Goal: Transaction & Acquisition: Subscribe to service/newsletter

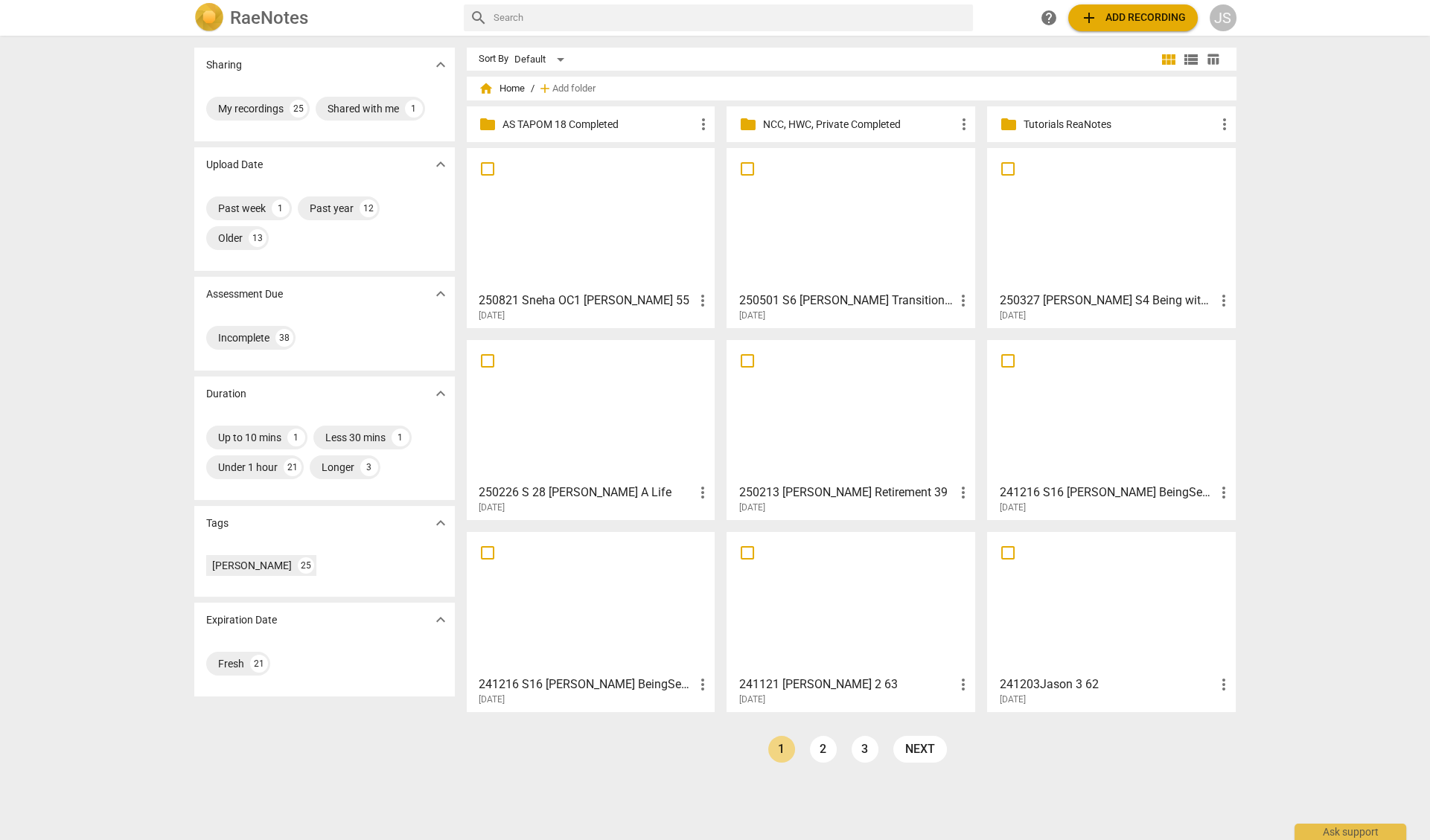
click at [559, 248] on div at bounding box center [591, 219] width 238 height 132
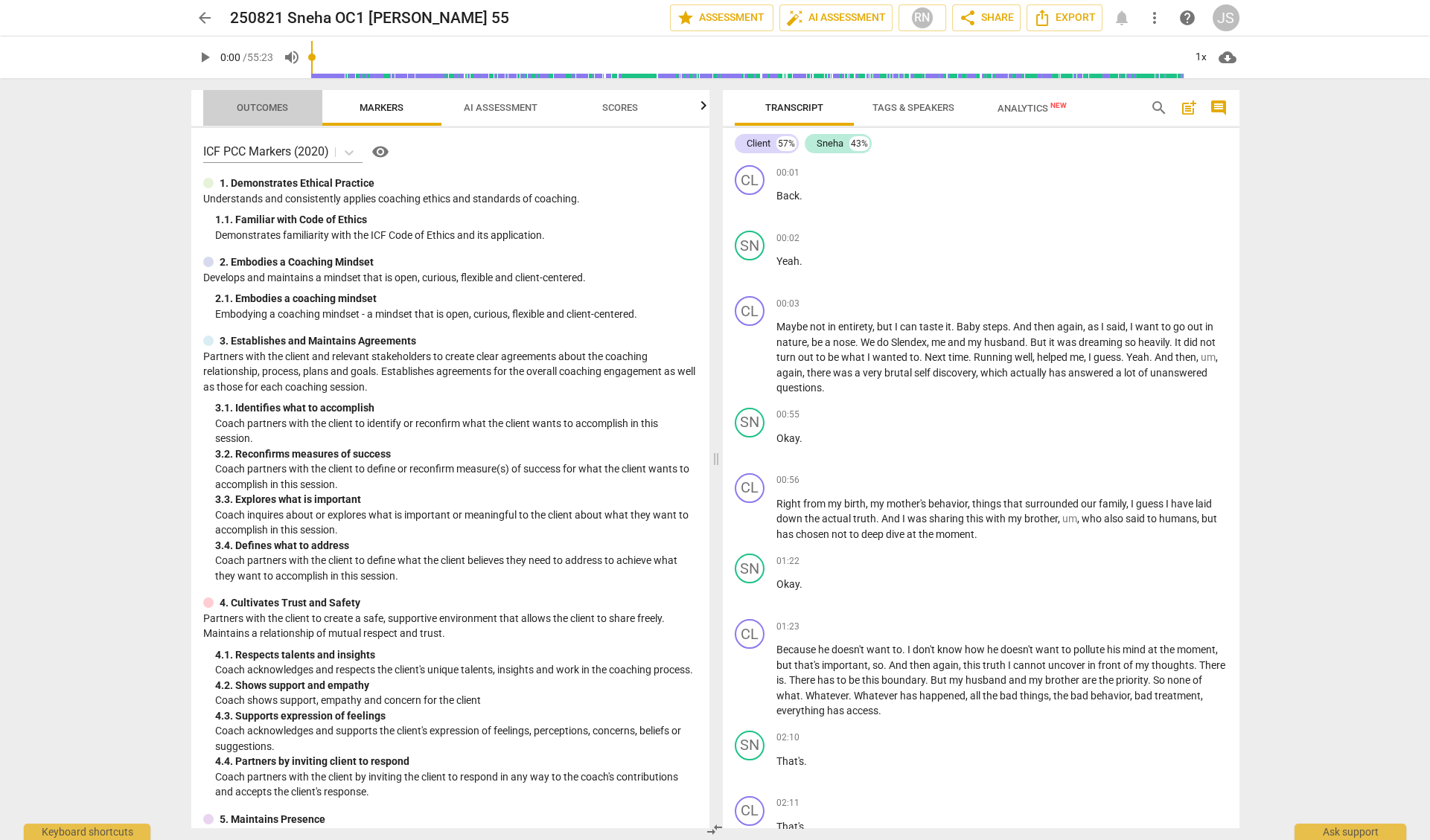
click at [257, 108] on span "Outcomes" at bounding box center [262, 108] width 51 height 12
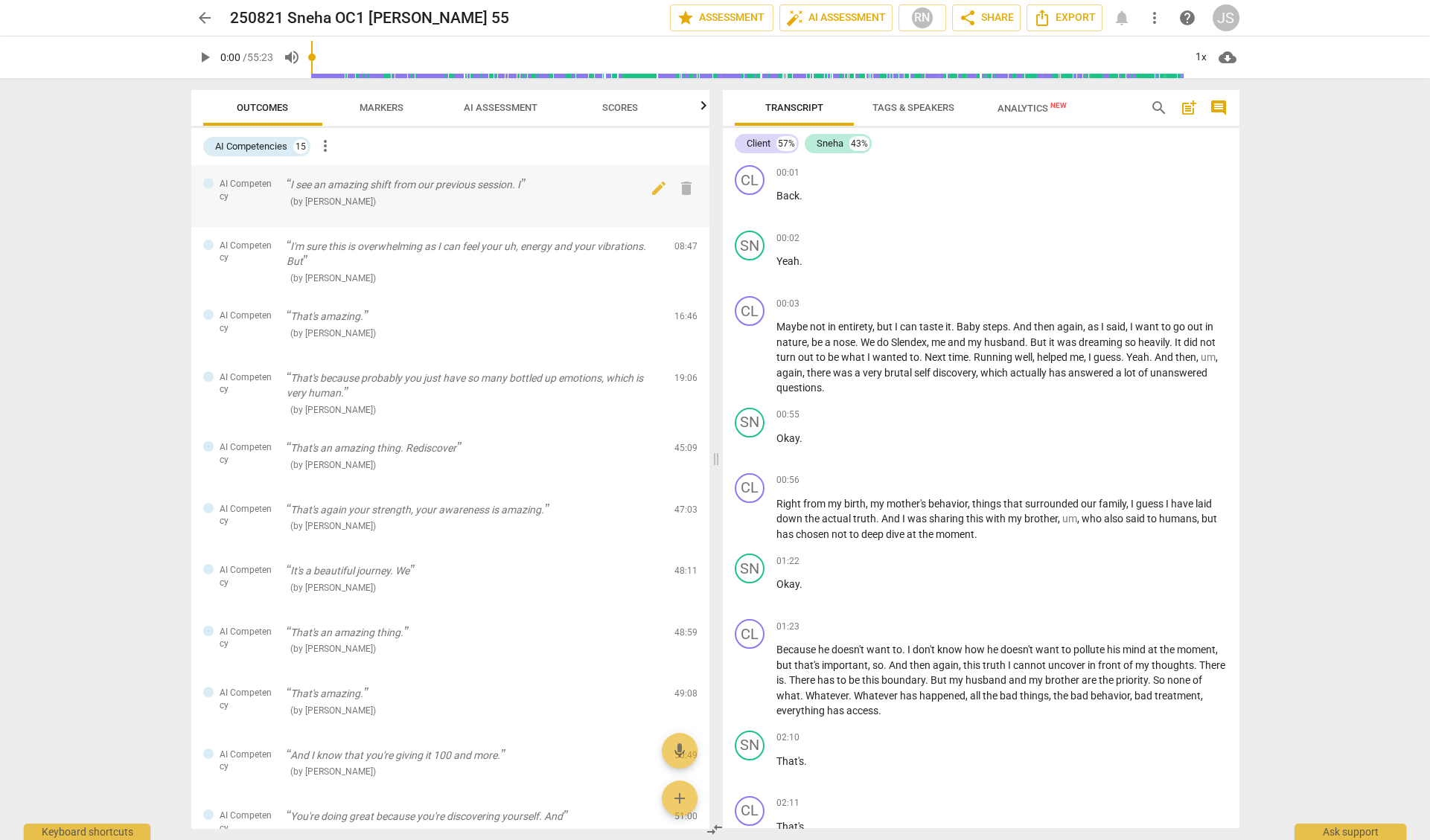
click at [259, 194] on span "AI Competency" at bounding box center [247, 191] width 55 height 25
click at [244, 194] on span "AI Competency" at bounding box center [247, 191] width 55 height 25
click at [249, 248] on span "AI Competency" at bounding box center [247, 252] width 55 height 25
click at [207, 311] on div at bounding box center [208, 314] width 11 height 11
click at [947, 562] on div "01:22 + Add competency keyboard_arrow_right" at bounding box center [1002, 561] width 451 height 14
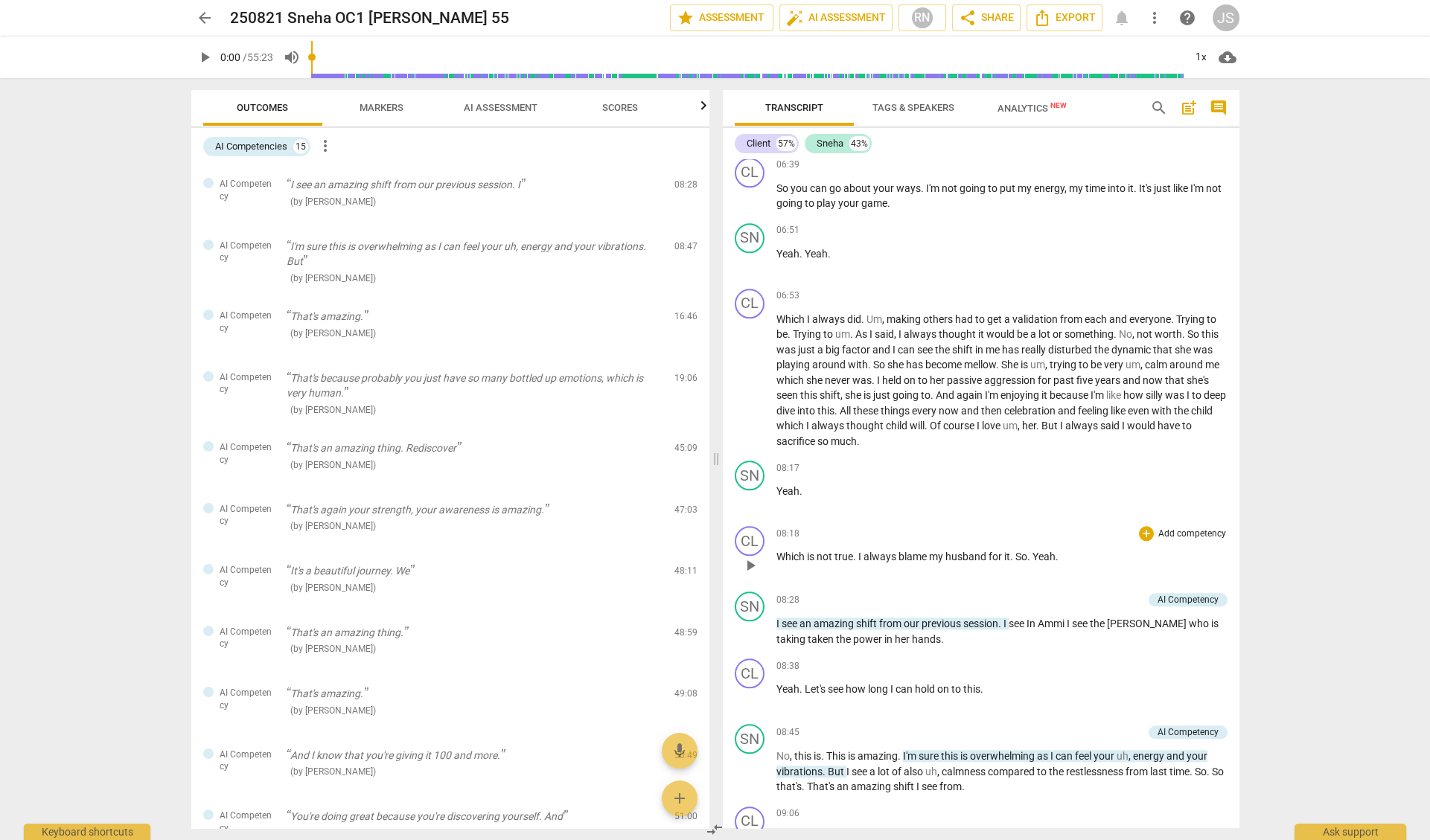
scroll to position [2972, 0]
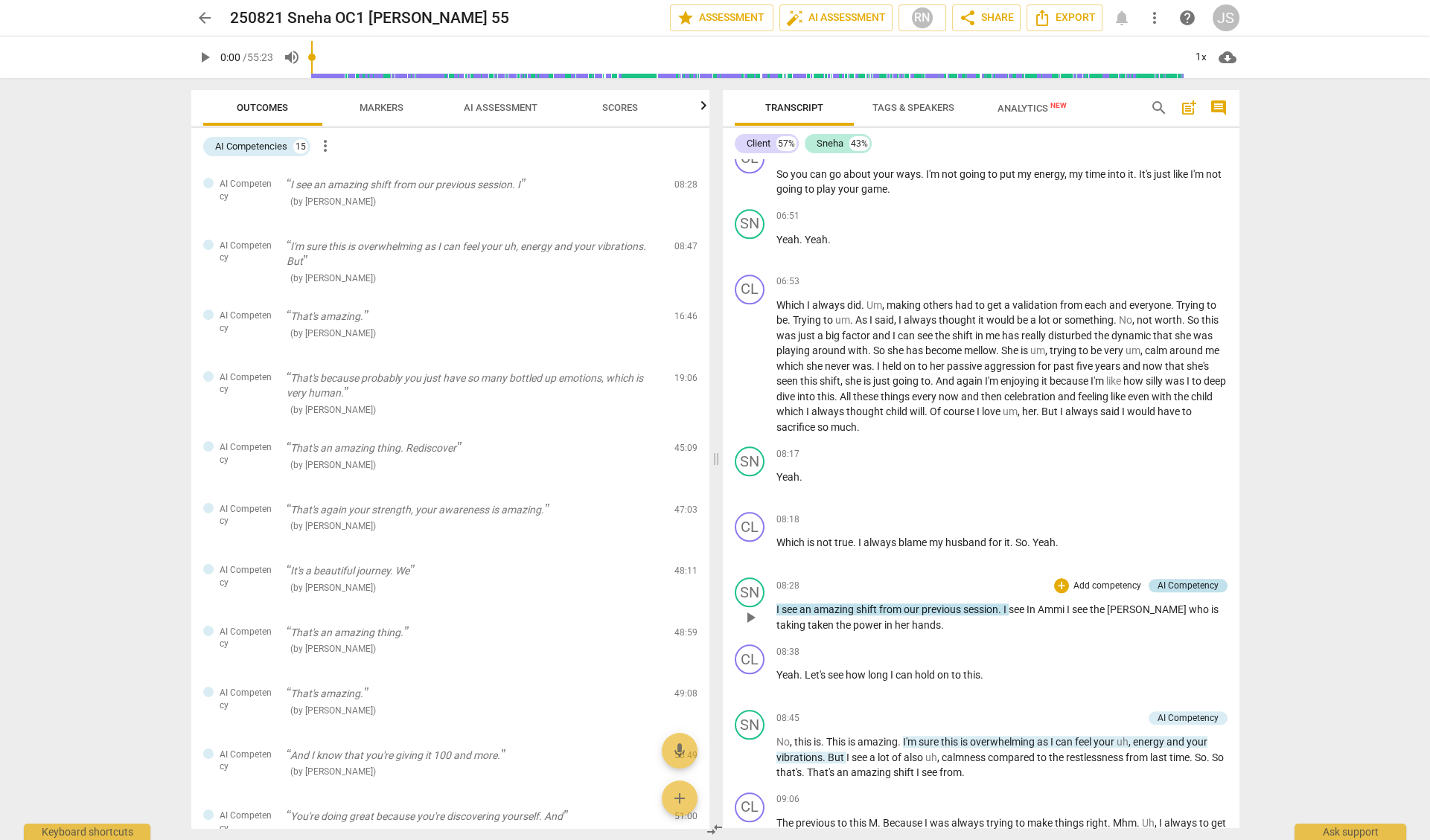
click at [1175, 579] on div "AI Competency" at bounding box center [1188, 586] width 61 height 13
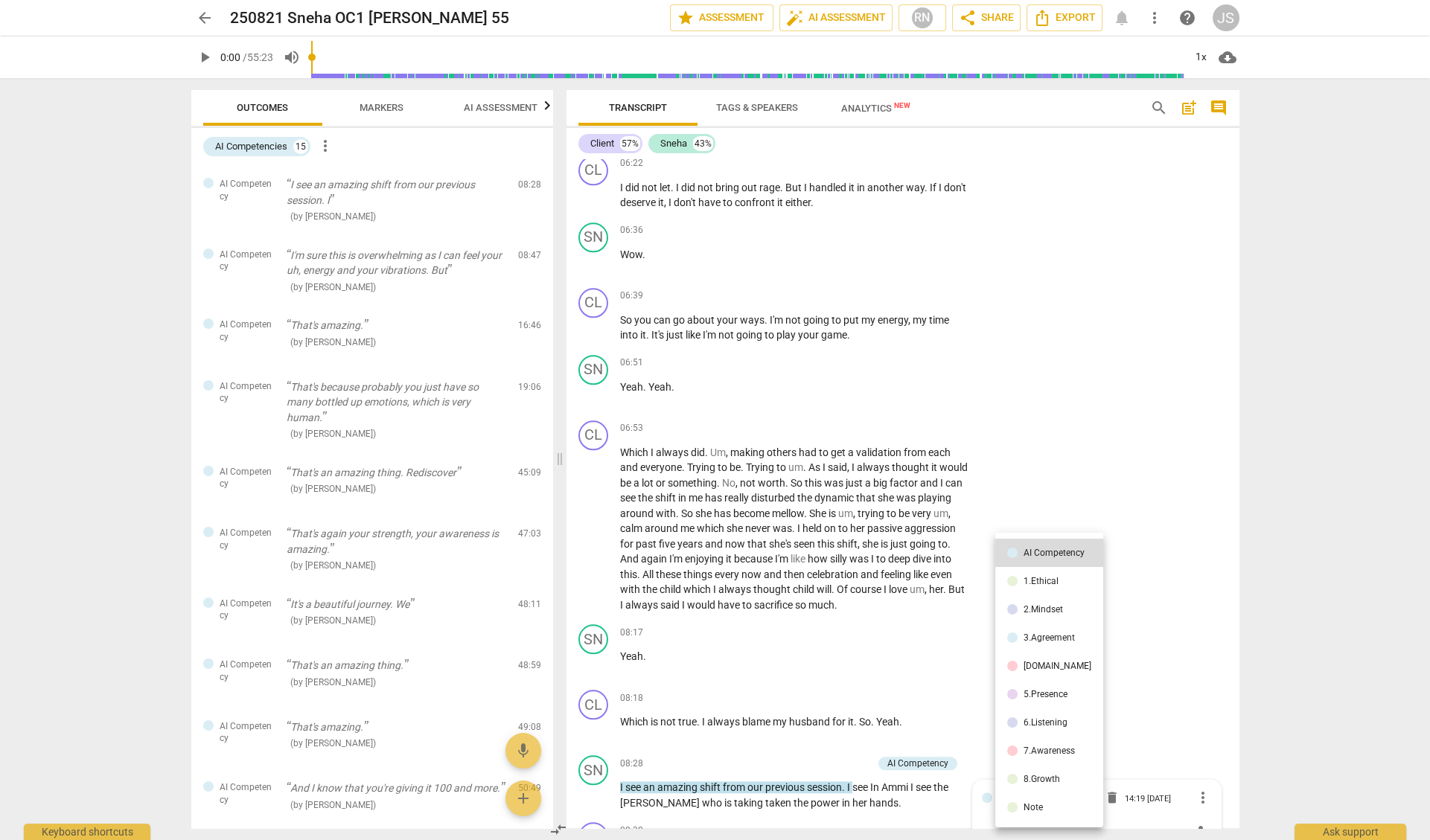
click at [1155, 593] on div at bounding box center [715, 420] width 1430 height 840
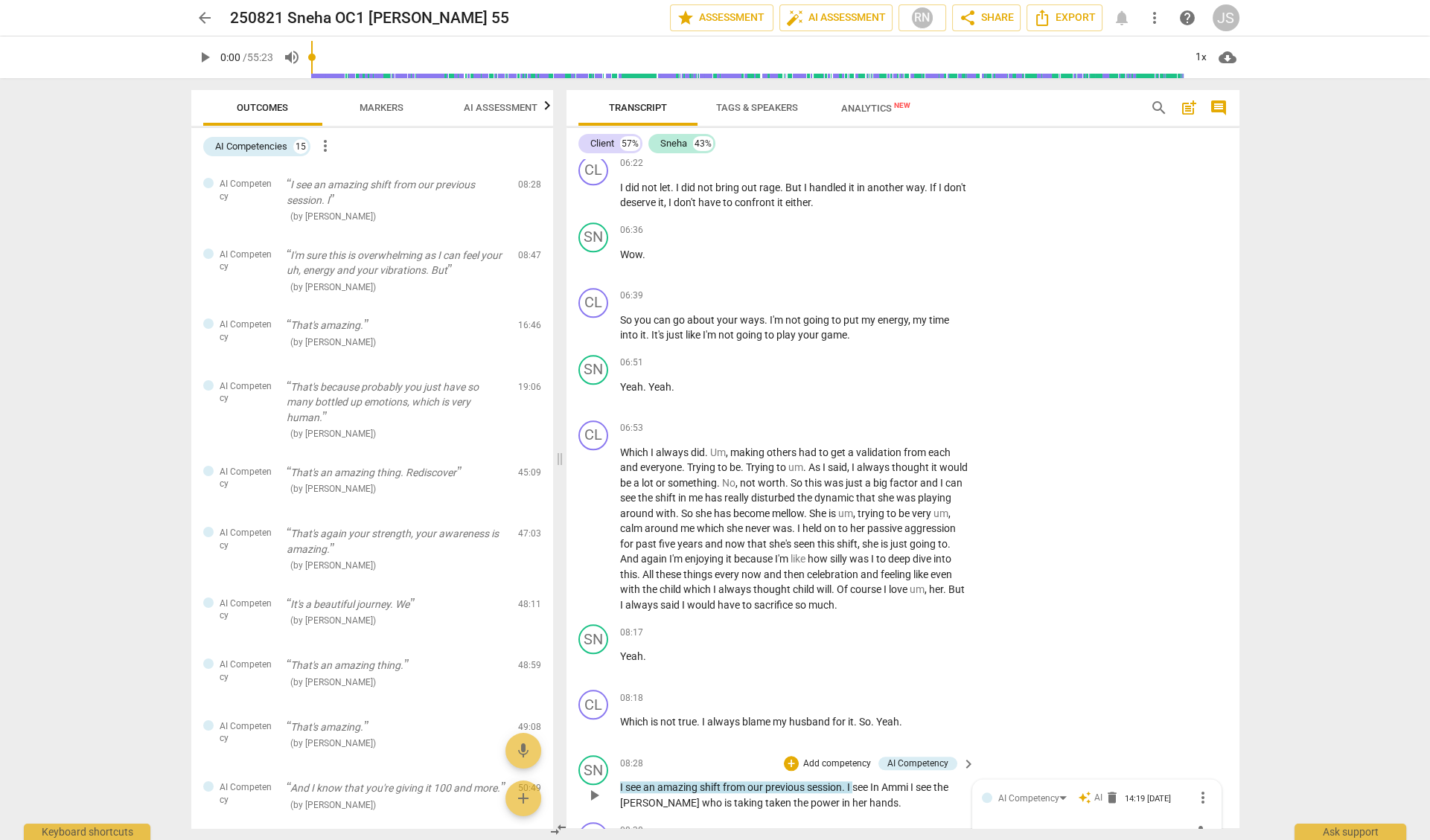
click at [746, 749] on div "SN play_arrow pause 08:28 + Add competency AI Competency keyboard_arrow_right I…" at bounding box center [903, 783] width 674 height 67
click at [792, 756] on div "+" at bounding box center [791, 763] width 14 height 14
click at [742, 729] on div at bounding box center [715, 420] width 1430 height 840
click at [927, 757] on div "AI Competency" at bounding box center [917, 764] width 61 height 13
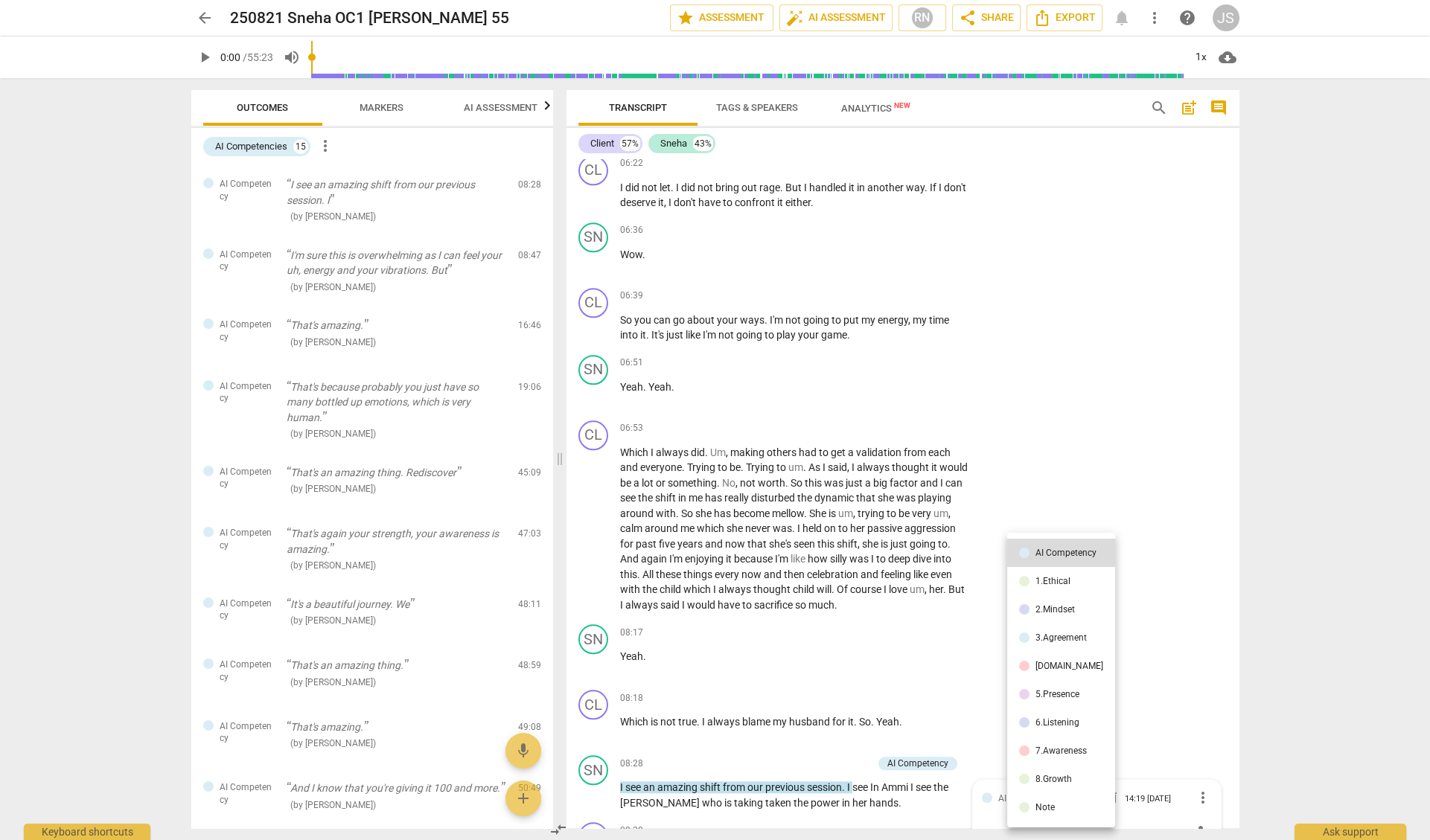
click at [836, 725] on div at bounding box center [715, 420] width 1430 height 840
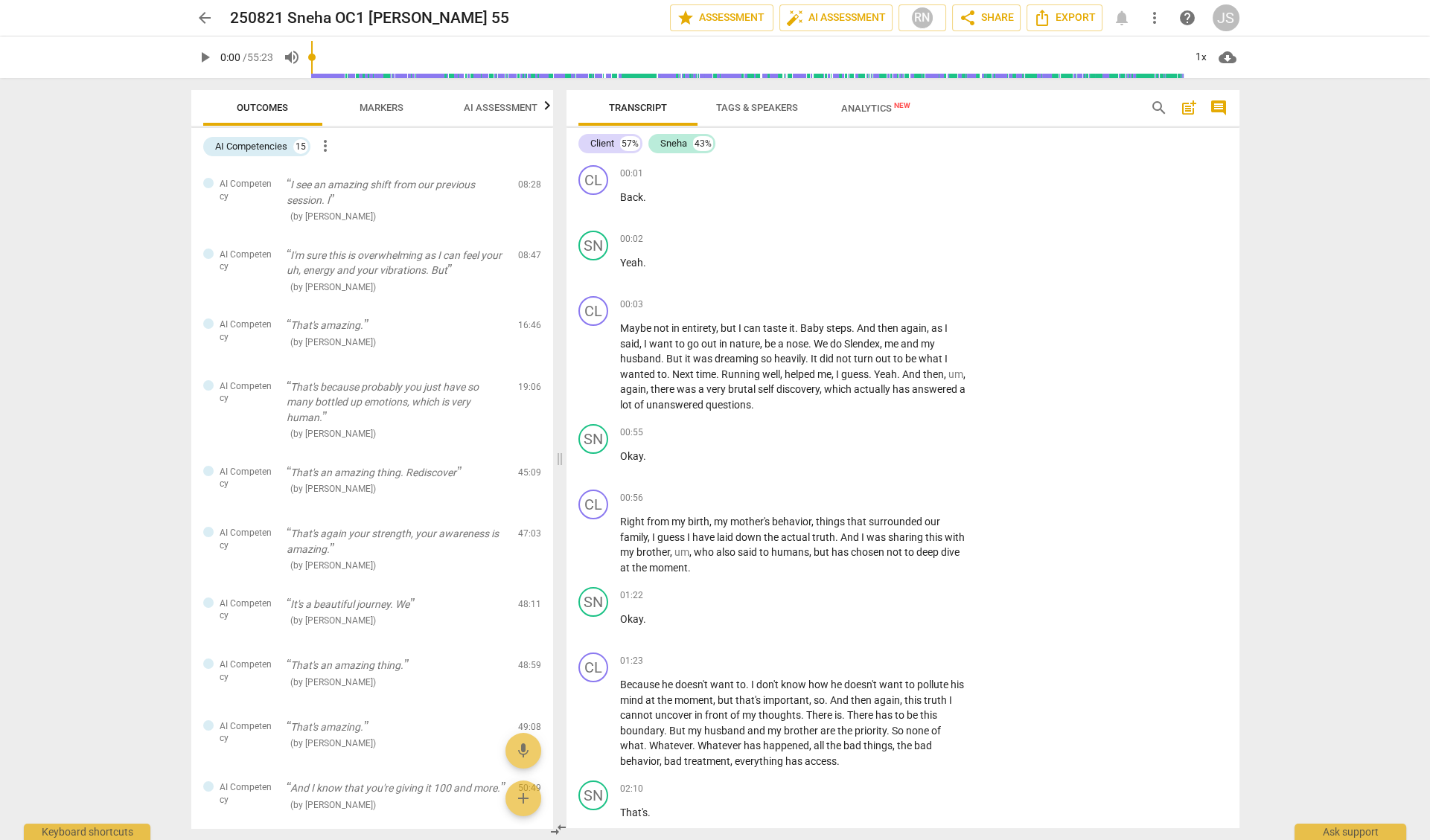
scroll to position [0, 0]
click at [379, 109] on span "Markers" at bounding box center [382, 108] width 44 height 12
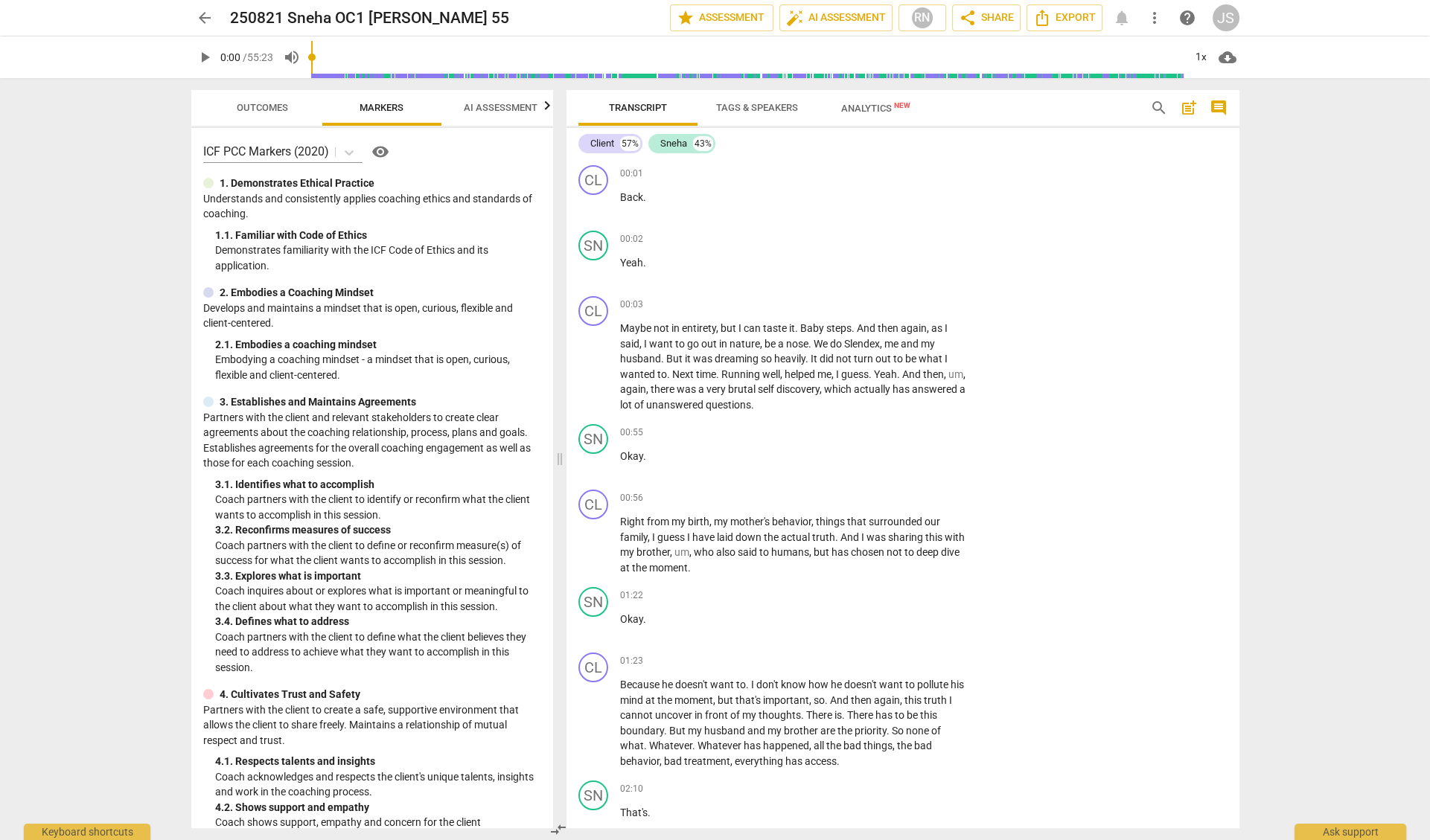
click at [496, 107] on span "AI Assessment" at bounding box center [500, 108] width 74 height 12
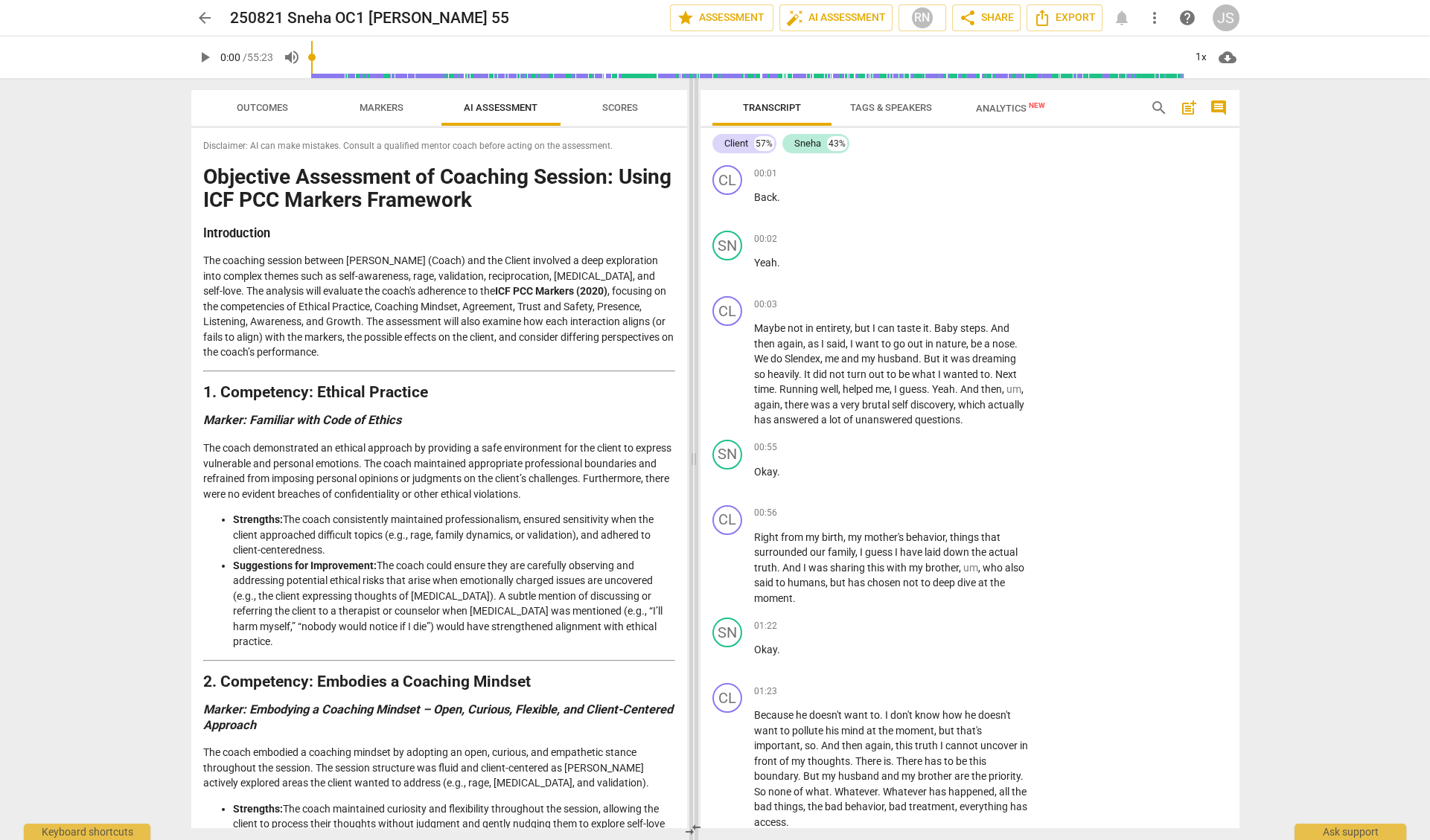
drag, startPoint x: 561, startPoint y: 275, endPoint x: 696, endPoint y: 297, distance: 136.8
click at [696, 297] on span at bounding box center [694, 459] width 9 height 762
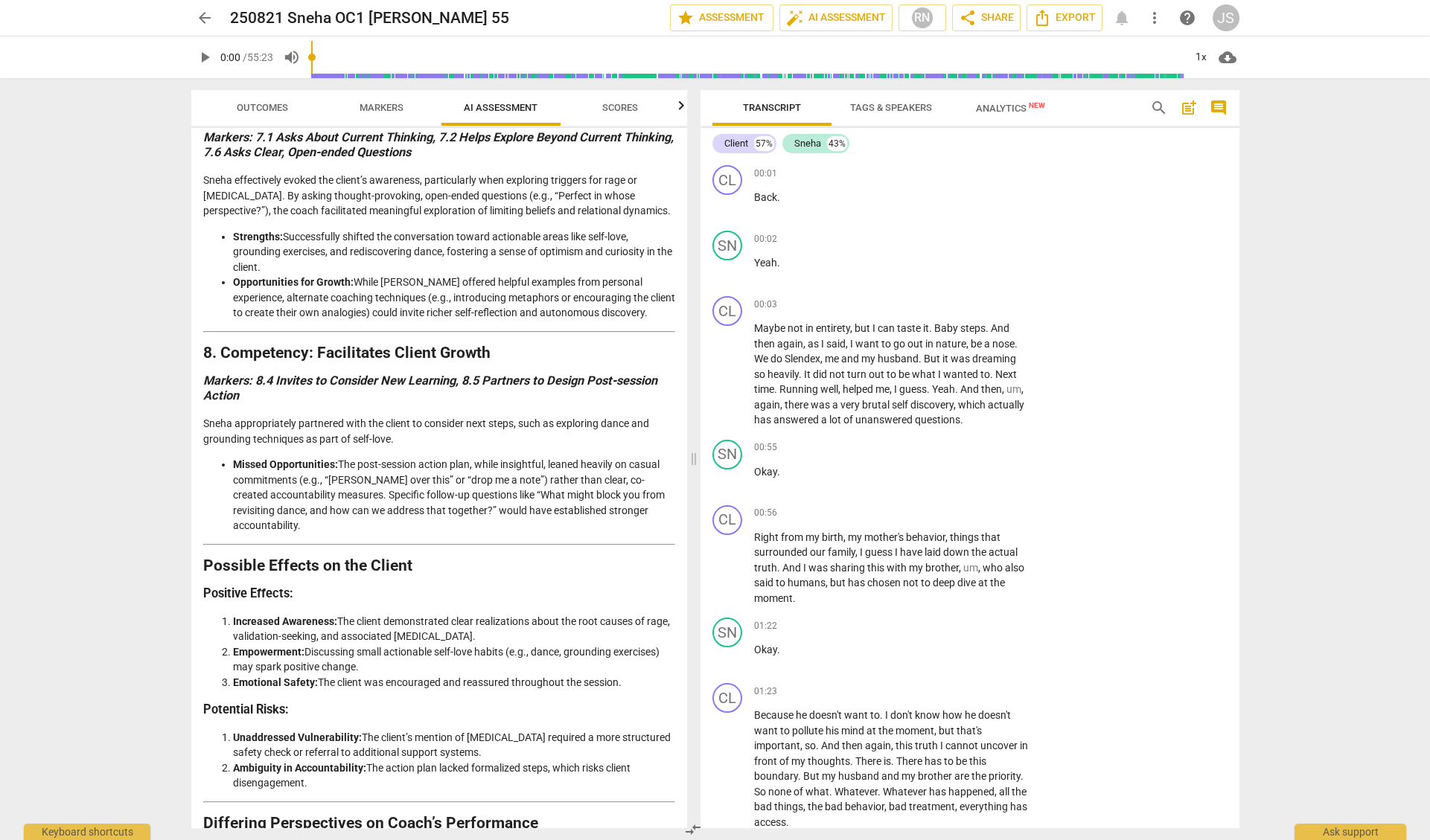
scroll to position [2080, 0]
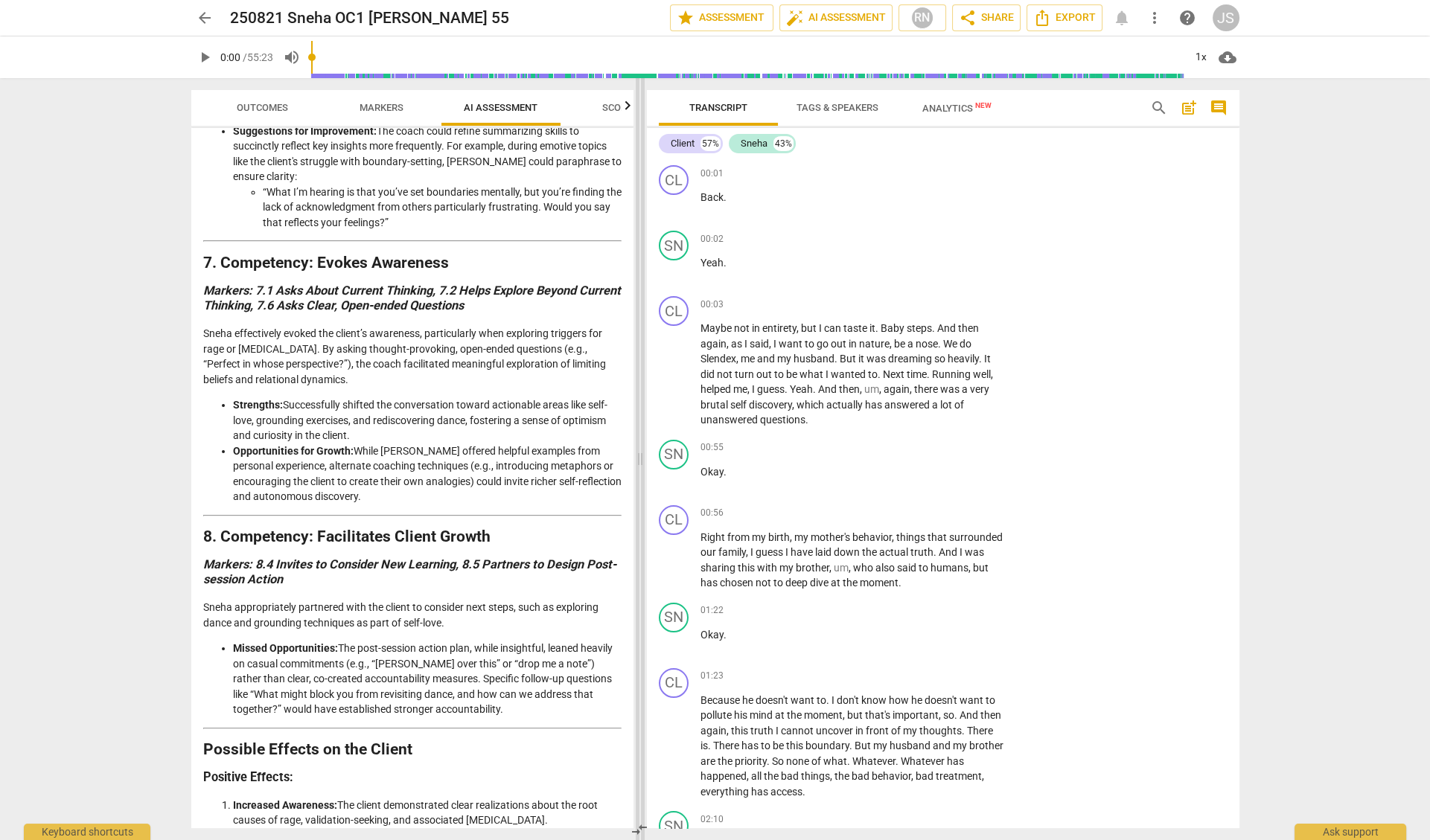
drag, startPoint x: 696, startPoint y: 461, endPoint x: 642, endPoint y: 464, distance: 54.1
click at [642, 464] on span at bounding box center [640, 459] width 9 height 762
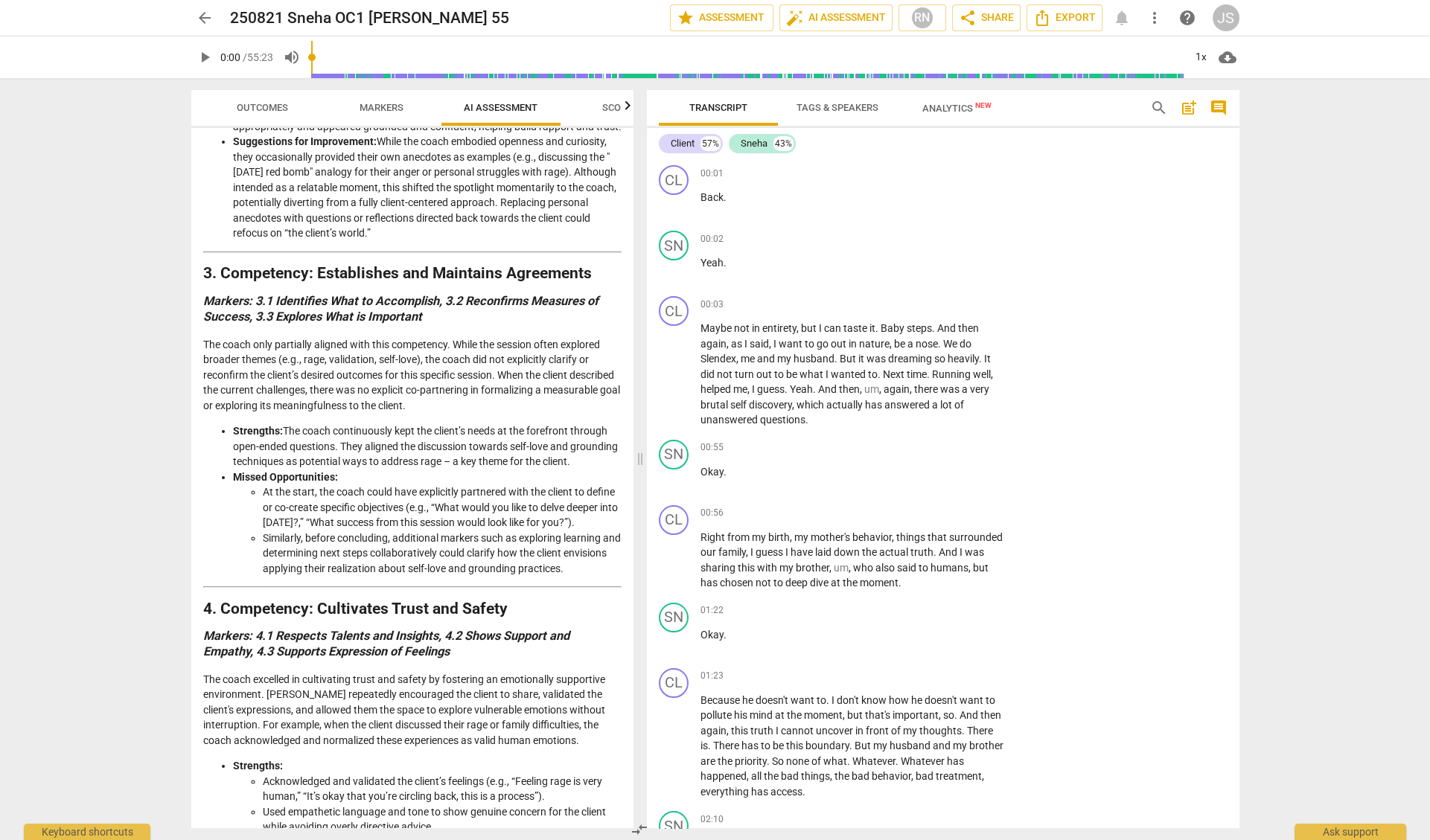
scroll to position [774, 0]
click at [477, 532] on li "At the start, the coach could have explicitly partnered with the client to defi…" at bounding box center [442, 509] width 359 height 46
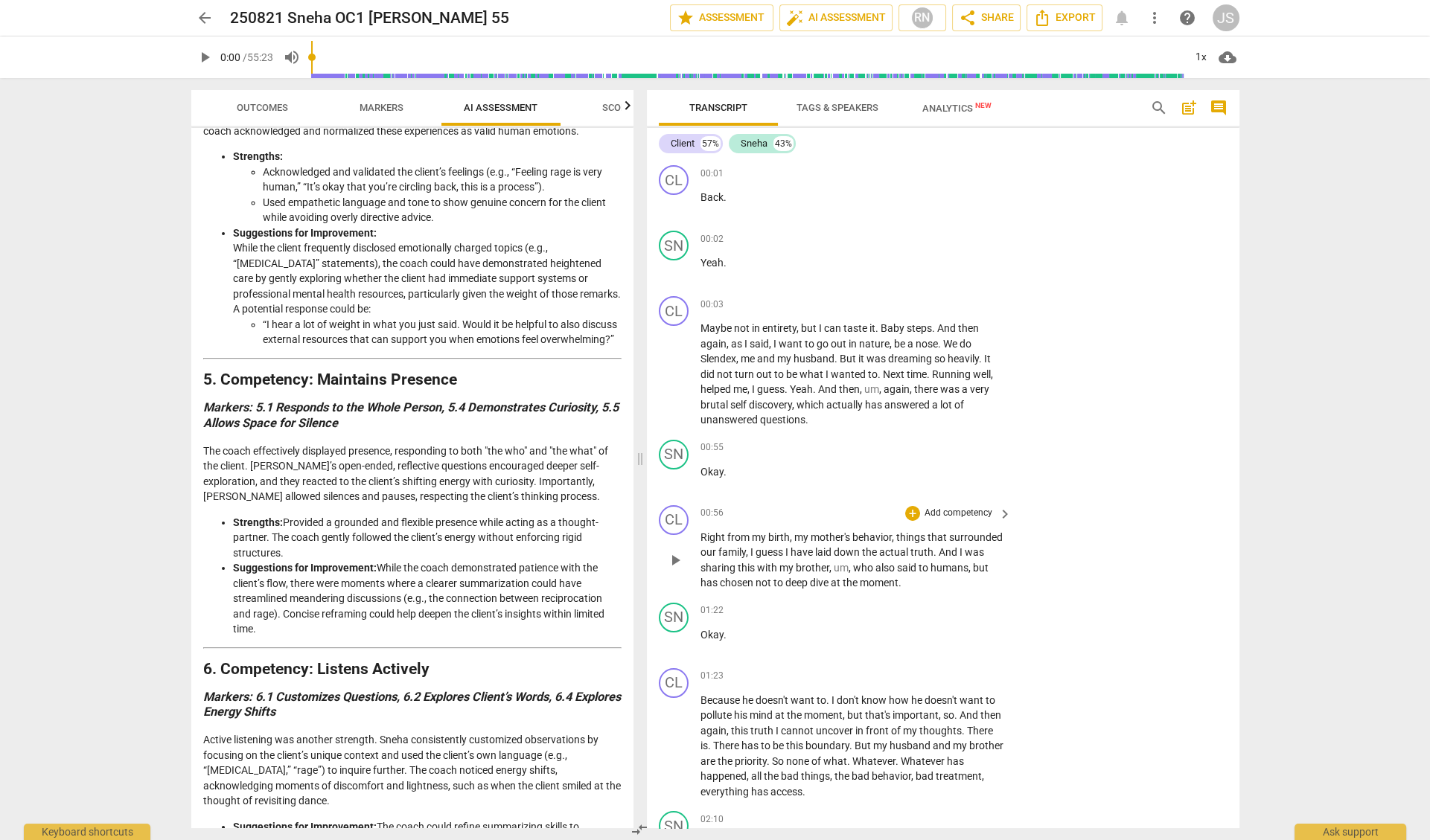
scroll to position [0, 0]
click at [1221, 15] on div "JS" at bounding box center [1227, 18] width 27 height 27
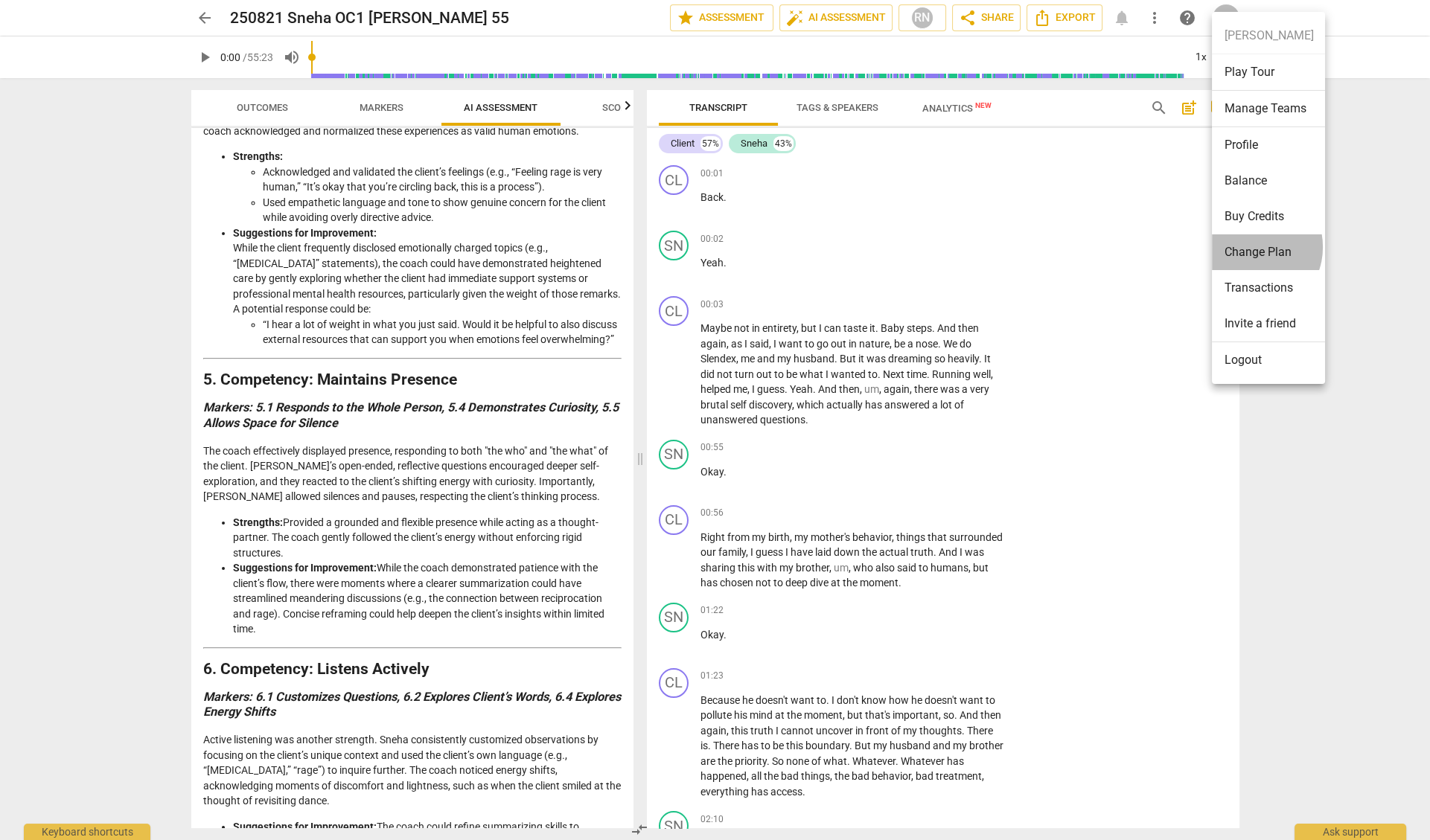
click at [1252, 248] on li "Change Plan" at bounding box center [1268, 251] width 113 height 36
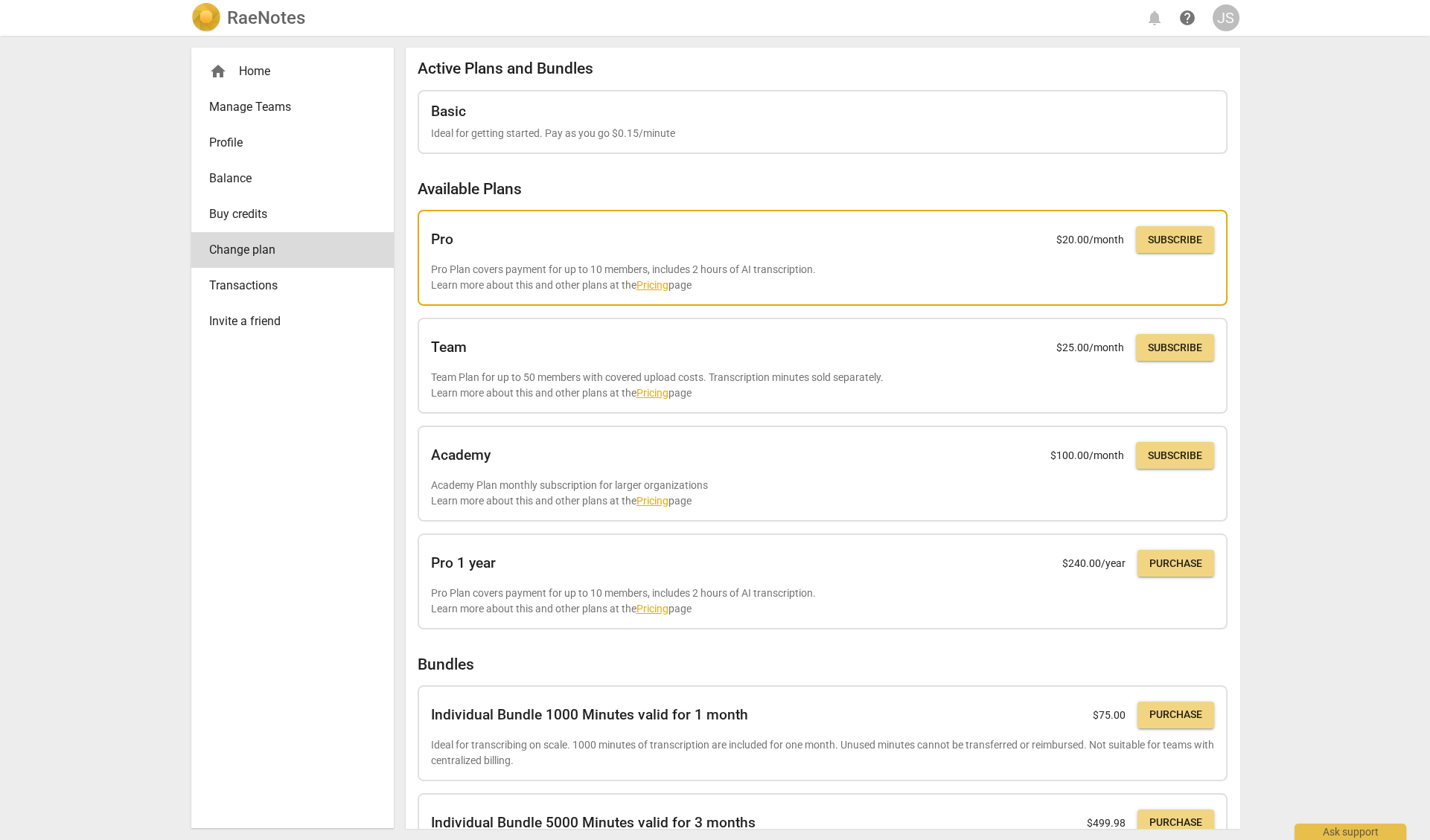
click at [657, 279] on link "Pricing" at bounding box center [652, 285] width 32 height 12
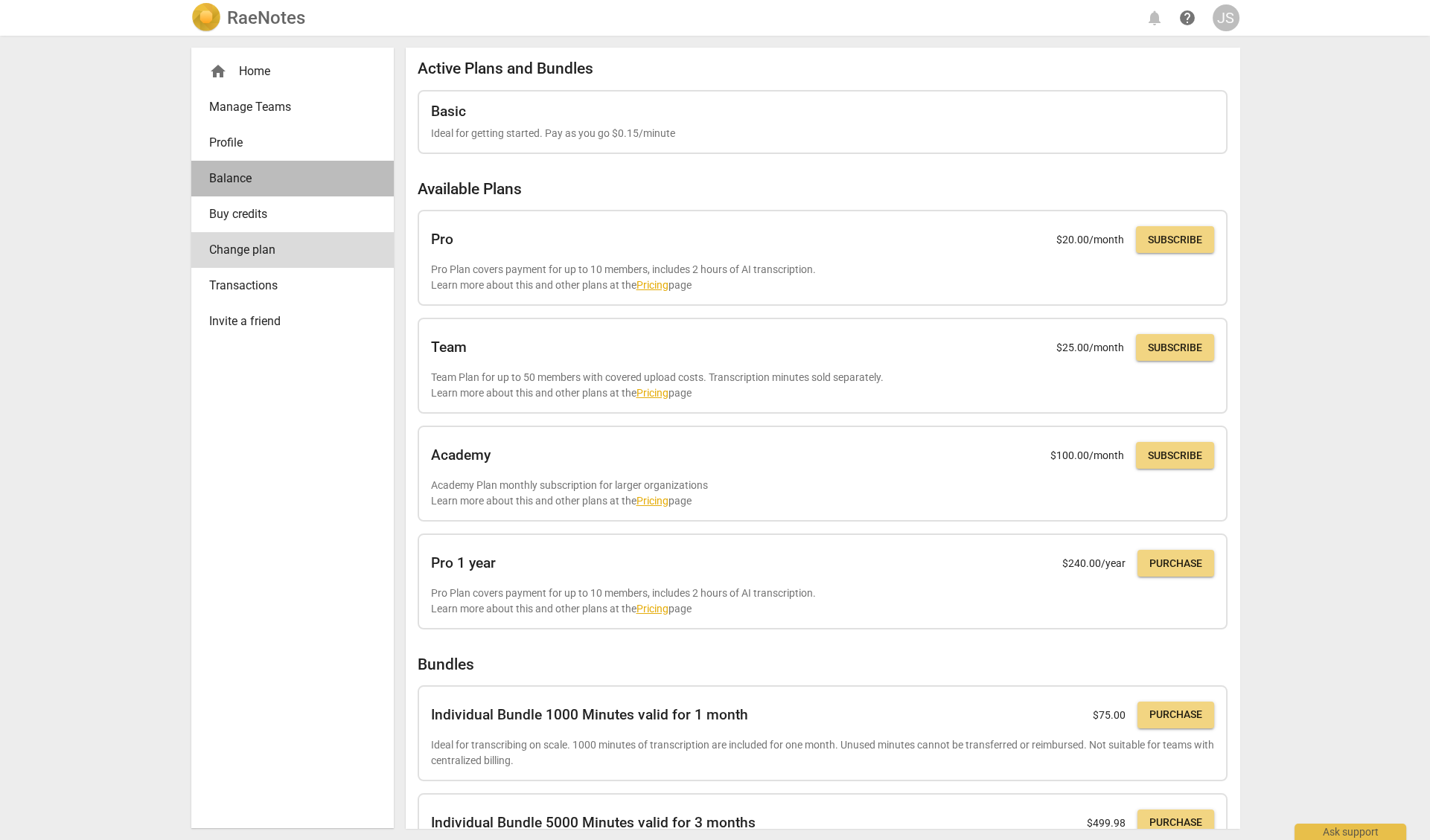
click at [228, 185] on span "Balance" at bounding box center [286, 178] width 155 height 18
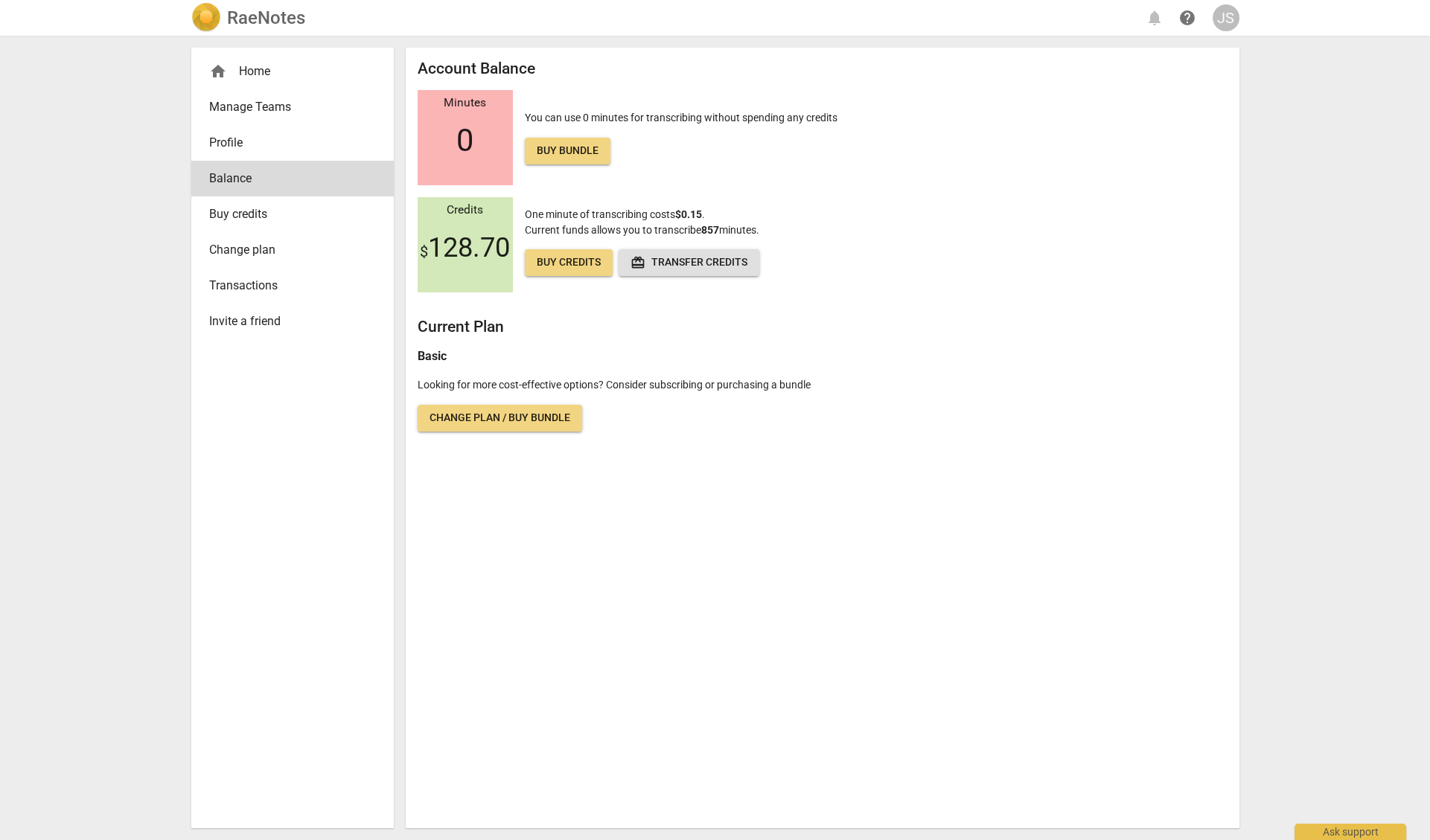
click at [479, 418] on span "Change plan / Buy bundle" at bounding box center [500, 418] width 141 height 14
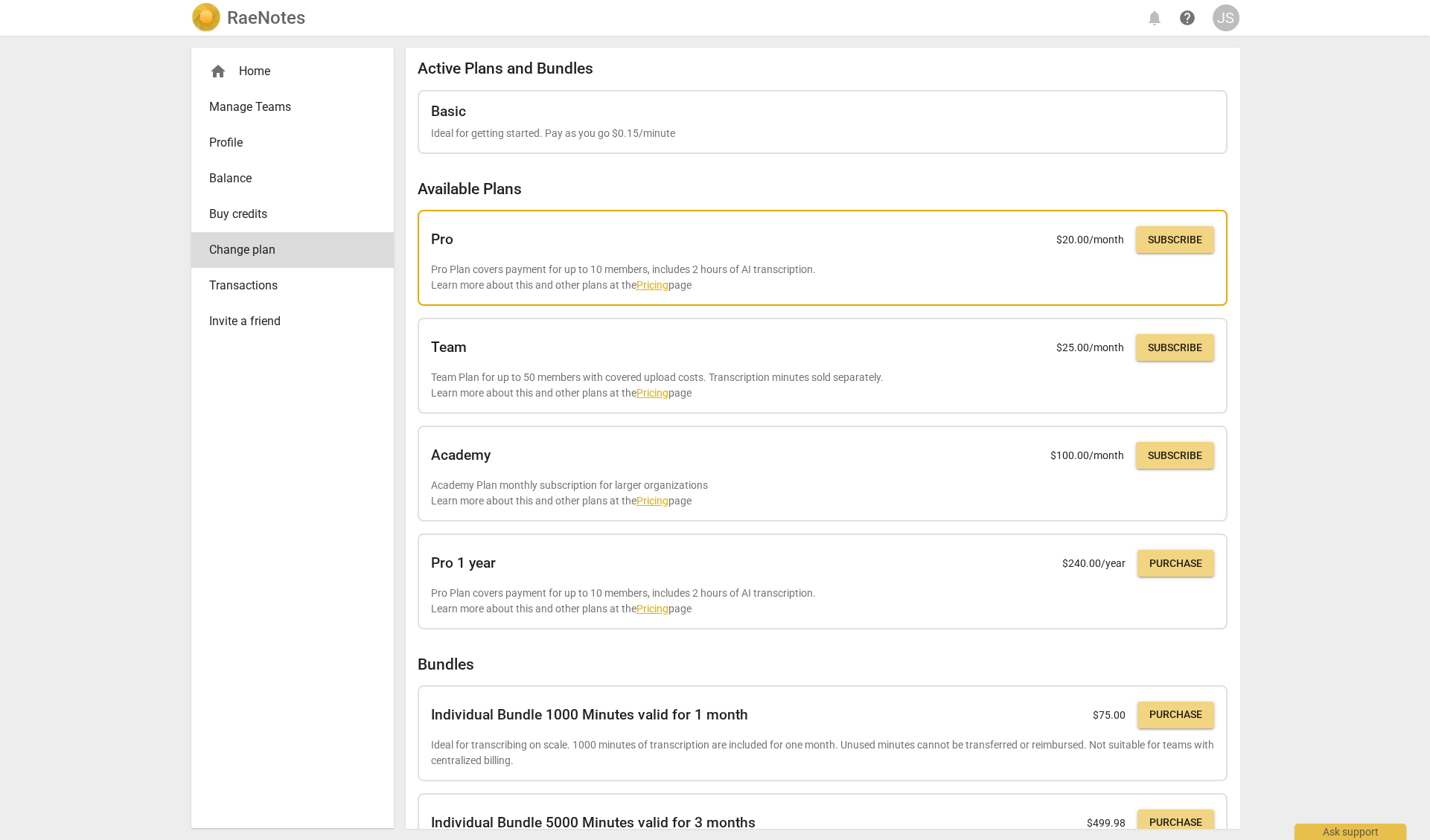
click at [1152, 238] on span "Subscribe" at bounding box center [1176, 240] width 54 height 14
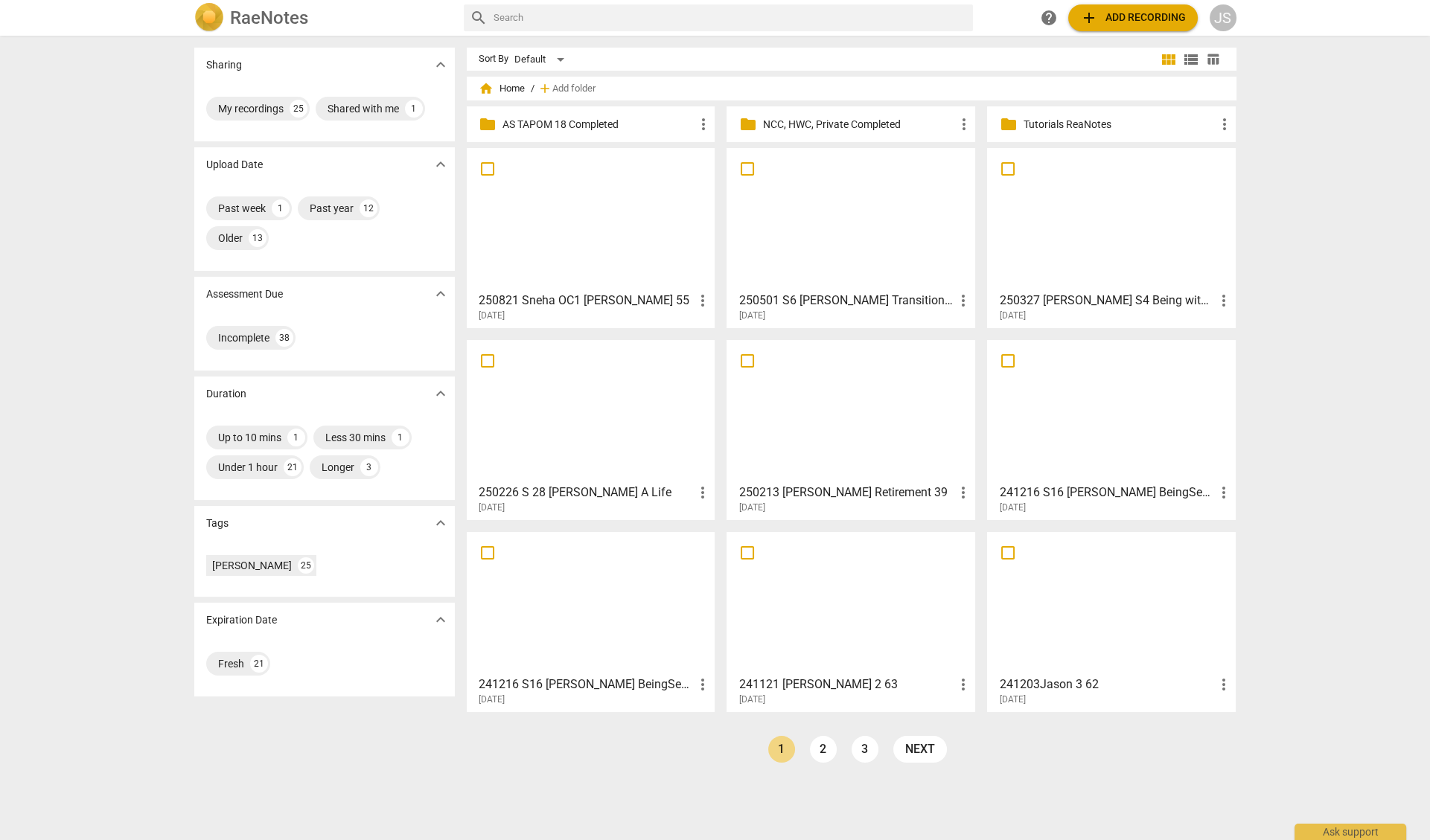
click at [594, 228] on div at bounding box center [591, 219] width 238 height 132
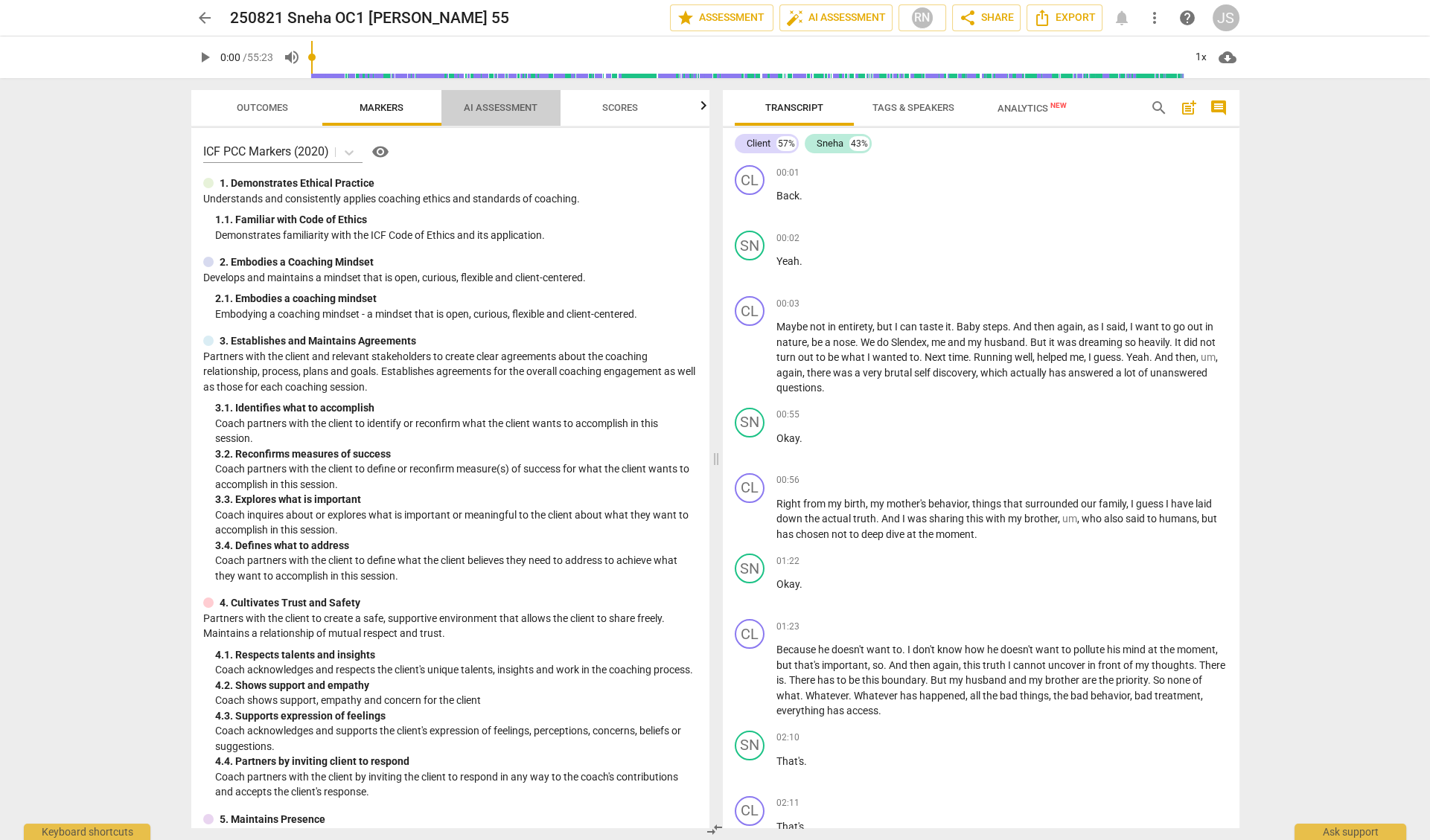
click at [515, 110] on span "AI Assessment" at bounding box center [500, 108] width 74 height 12
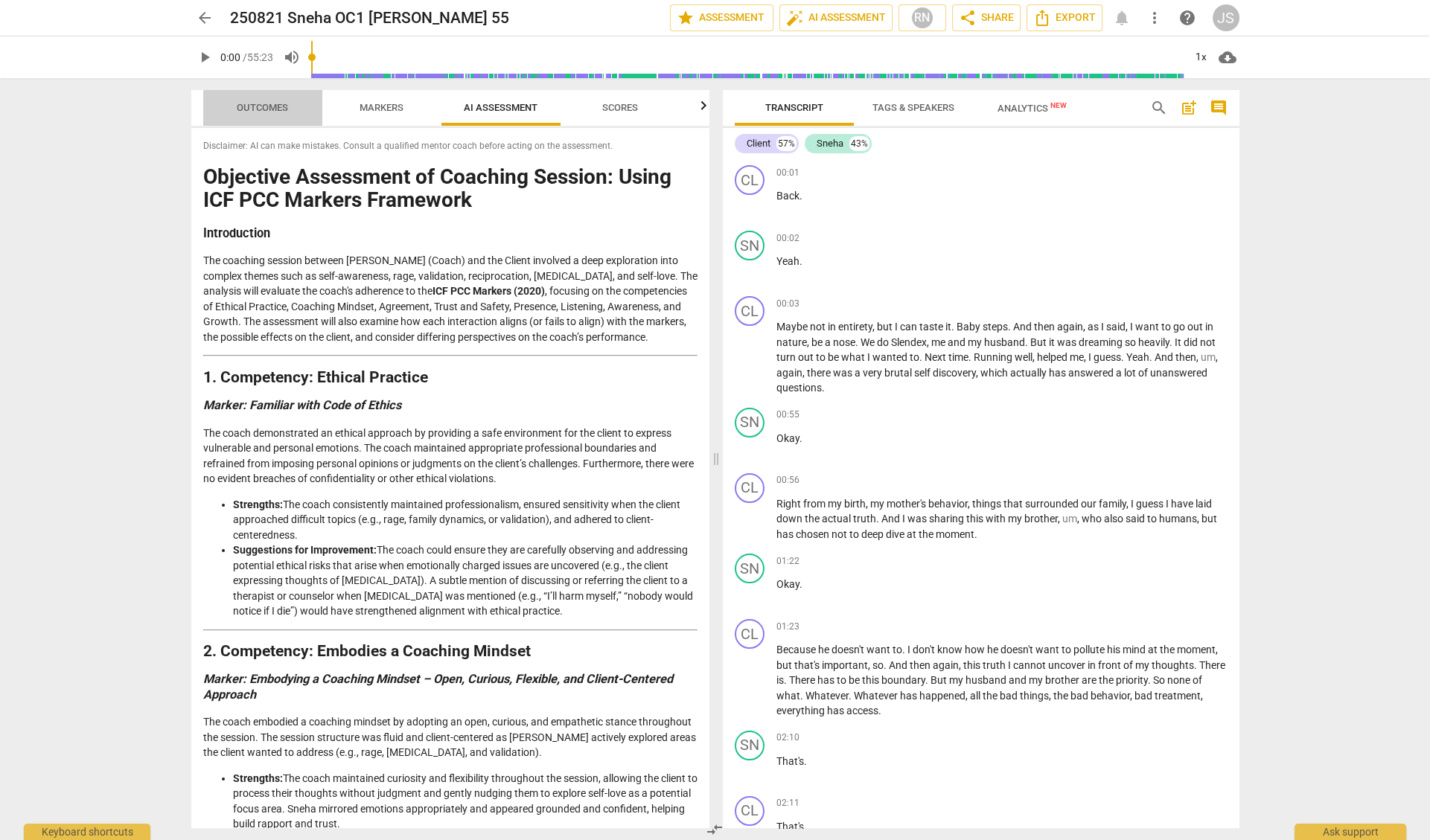
click at [283, 107] on span "Outcomes" at bounding box center [262, 108] width 51 height 12
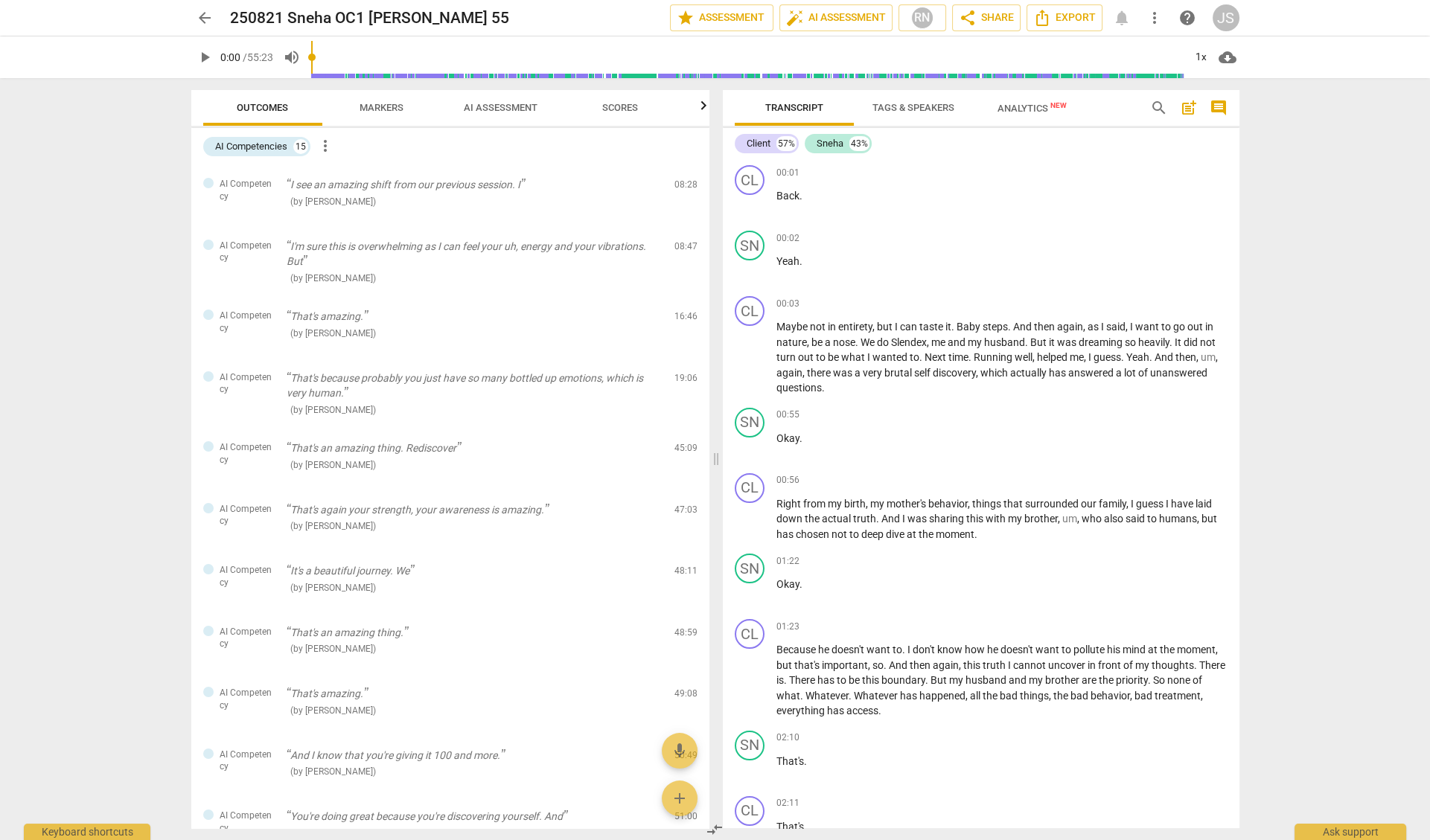
click at [203, 60] on span "play_arrow" at bounding box center [204, 57] width 18 height 18
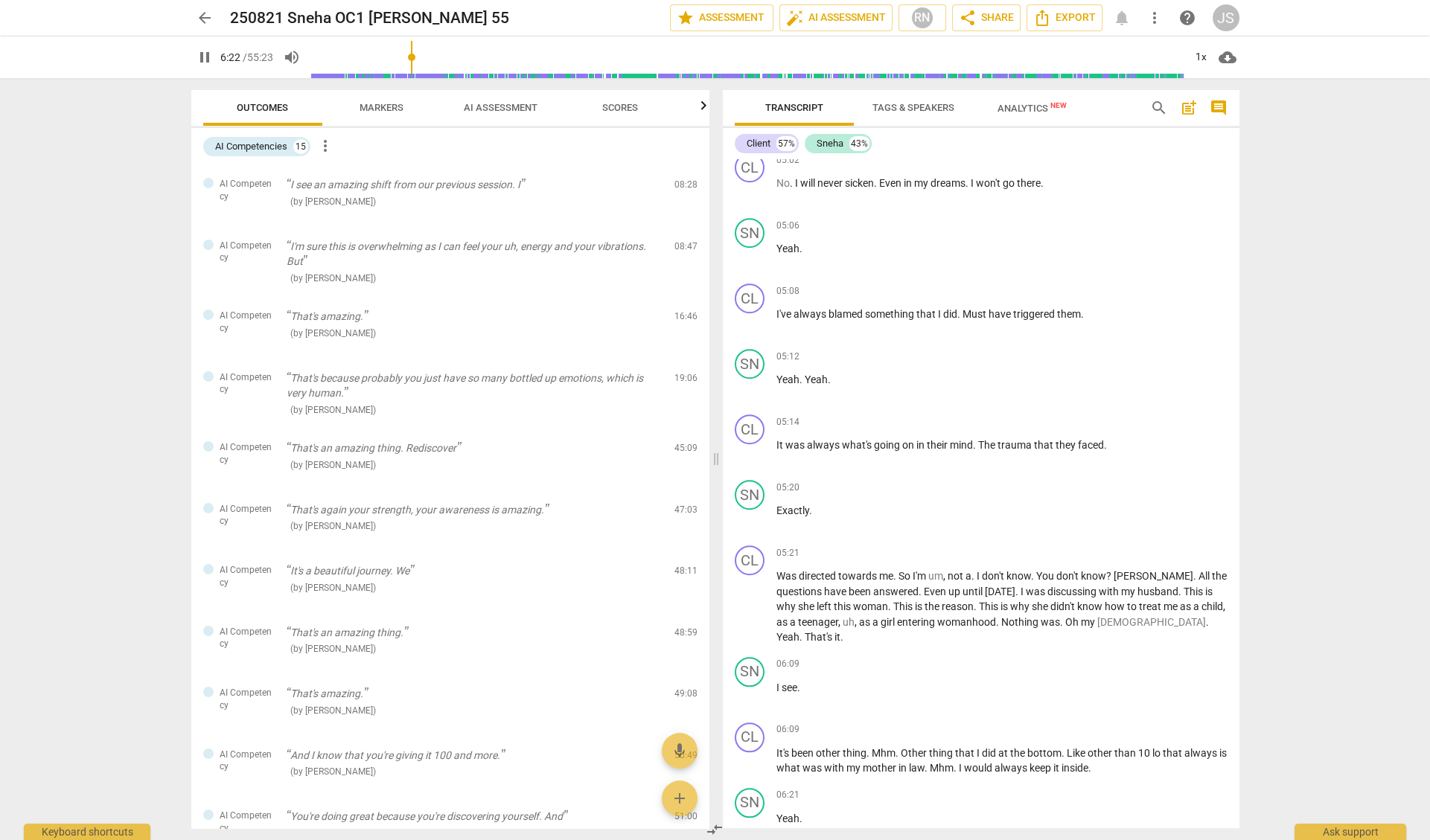
scroll to position [2811, 0]
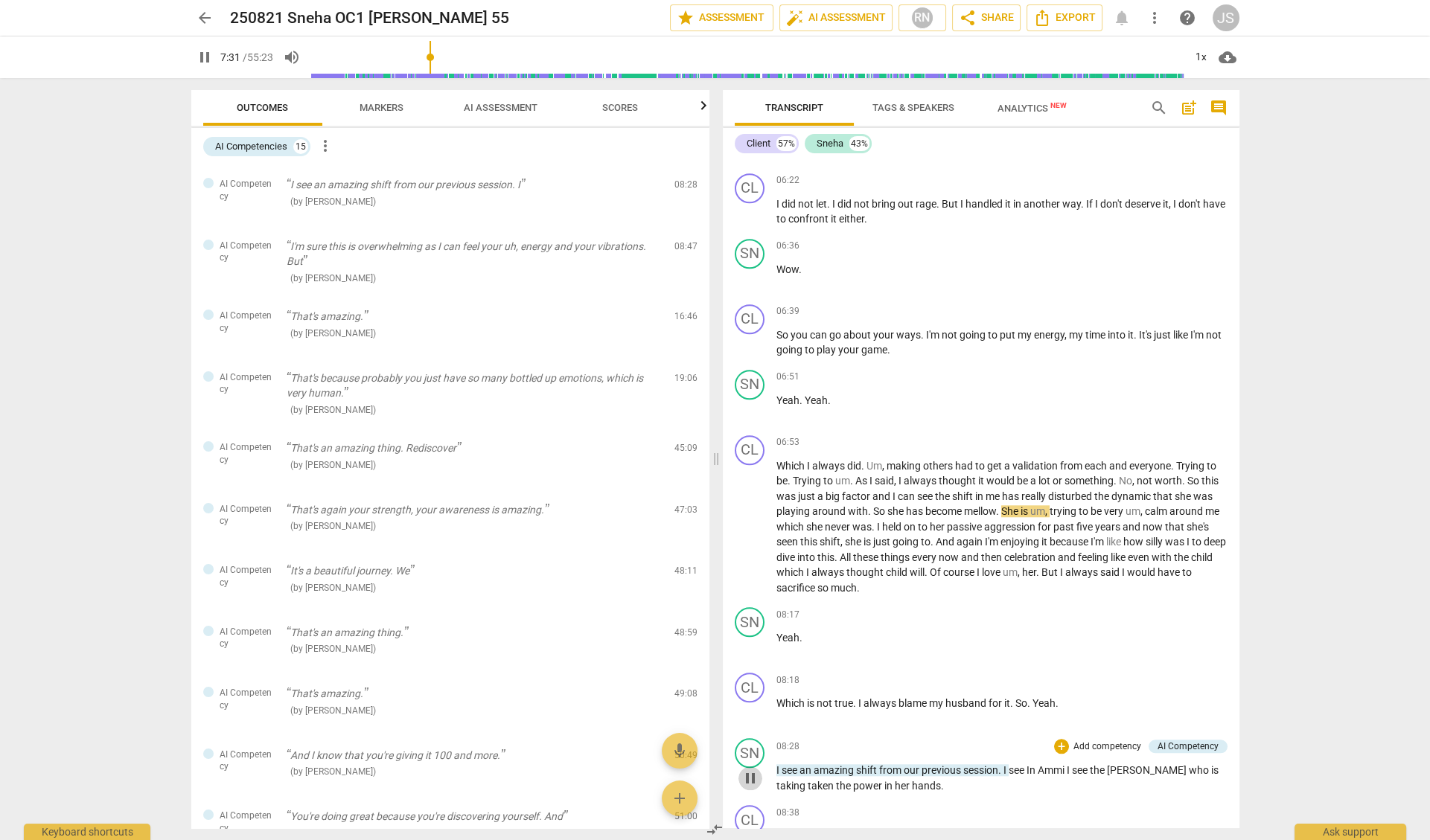
click at [749, 770] on span "pause" at bounding box center [751, 778] width 18 height 18
click at [749, 770] on span "play_arrow" at bounding box center [751, 778] width 18 height 18
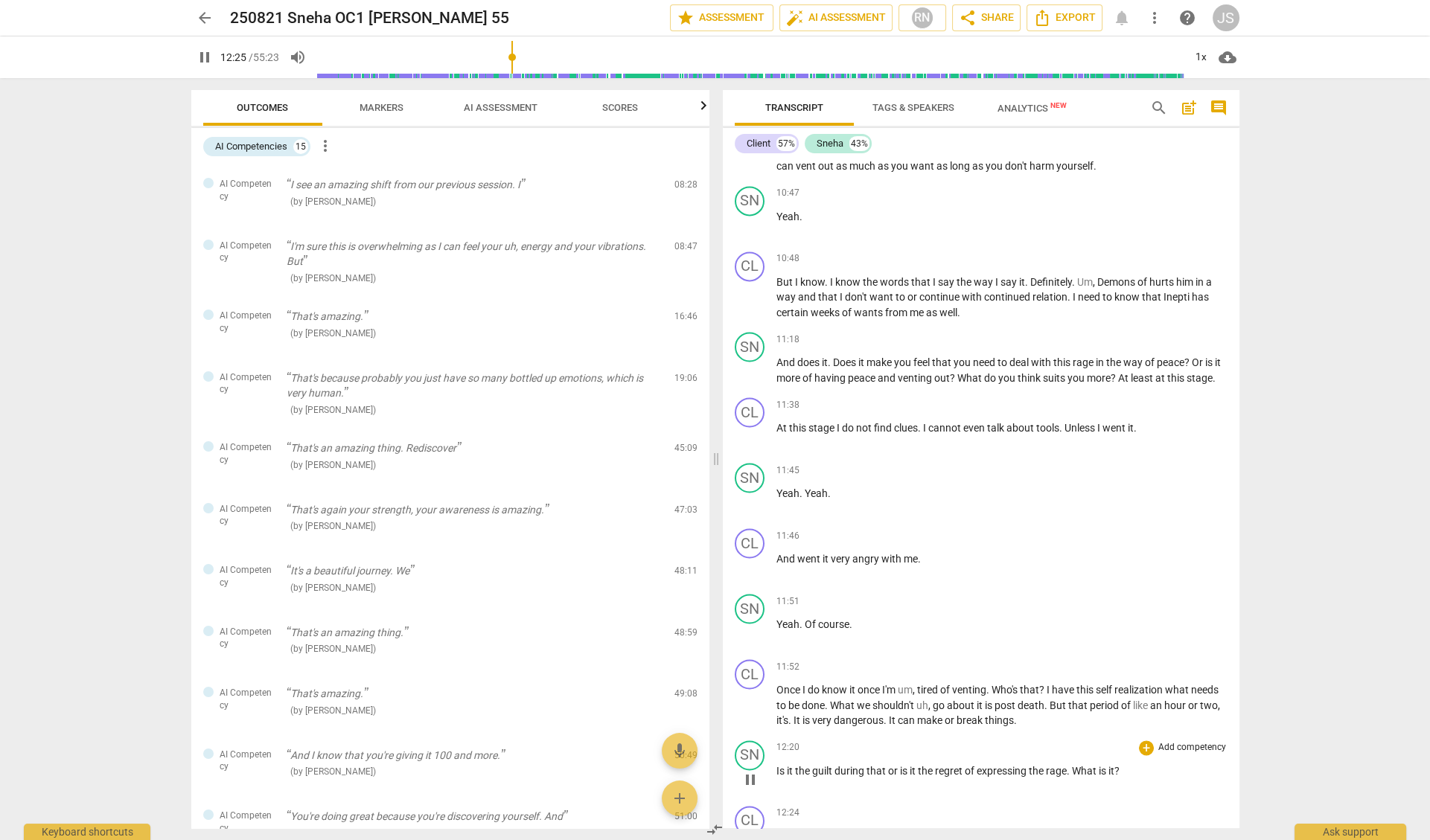
scroll to position [4893, 0]
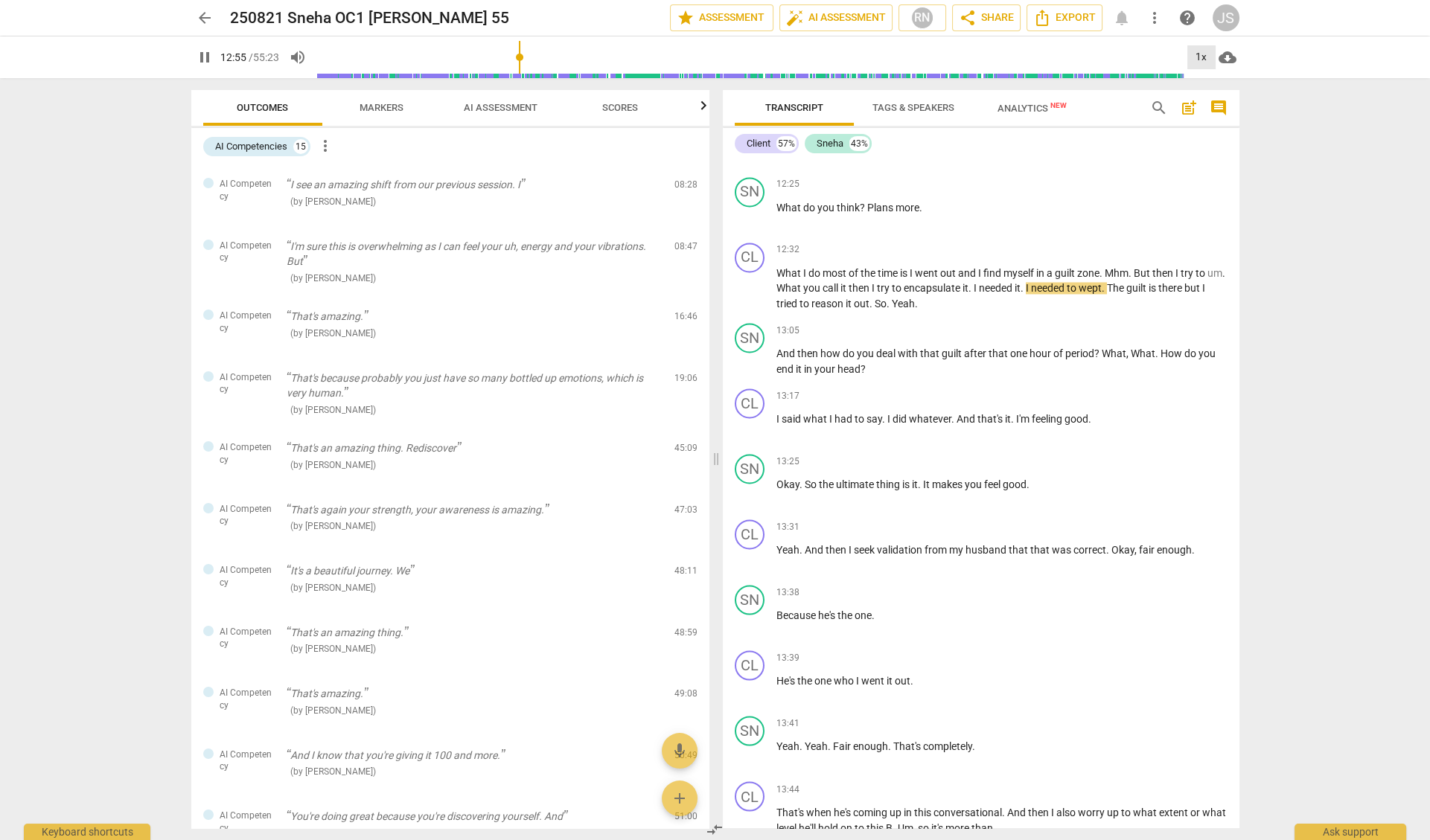
click at [1201, 54] on div "1x" at bounding box center [1202, 57] width 28 height 24
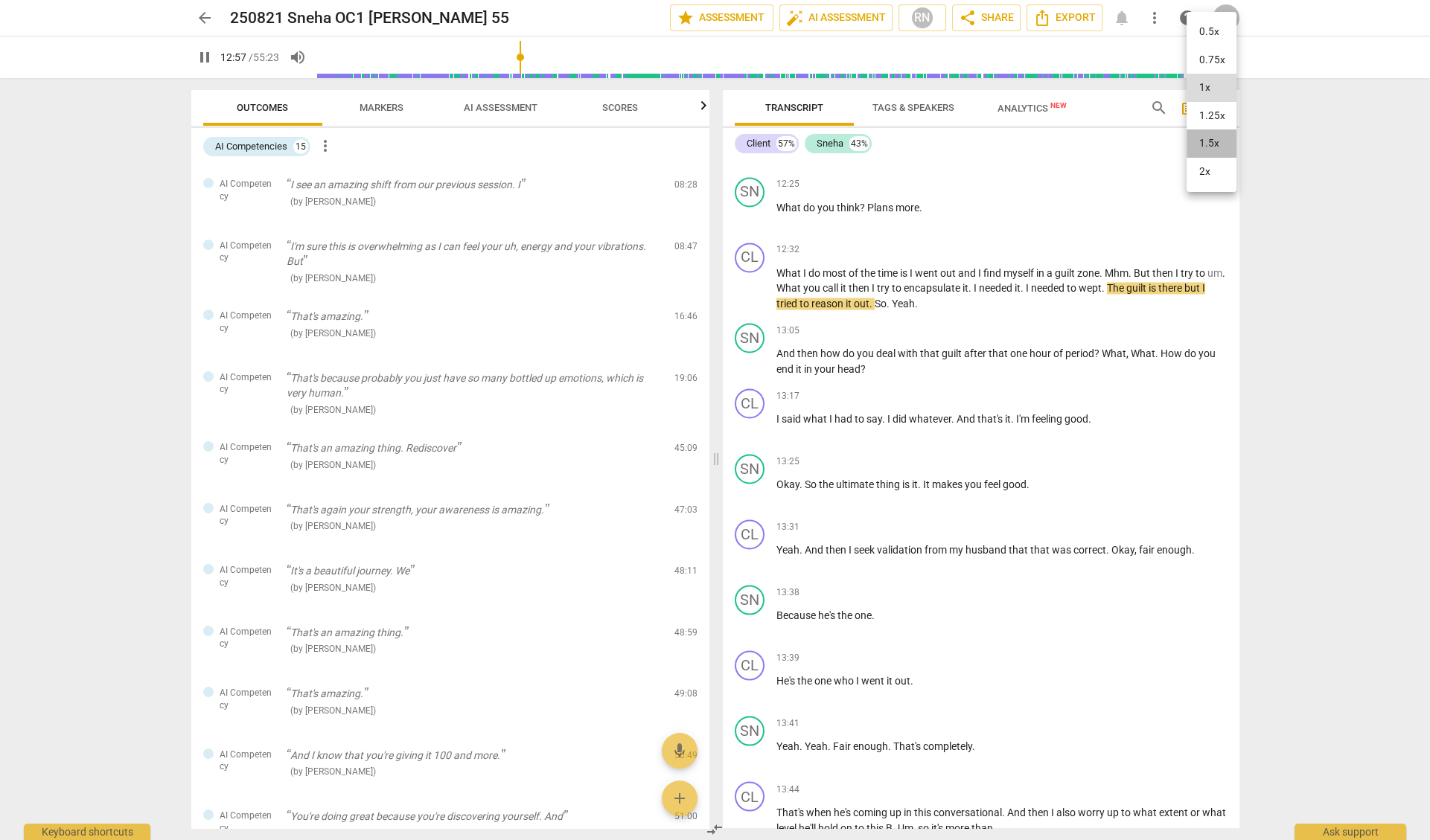
click at [1205, 143] on li "1.5x" at bounding box center [1212, 143] width 50 height 28
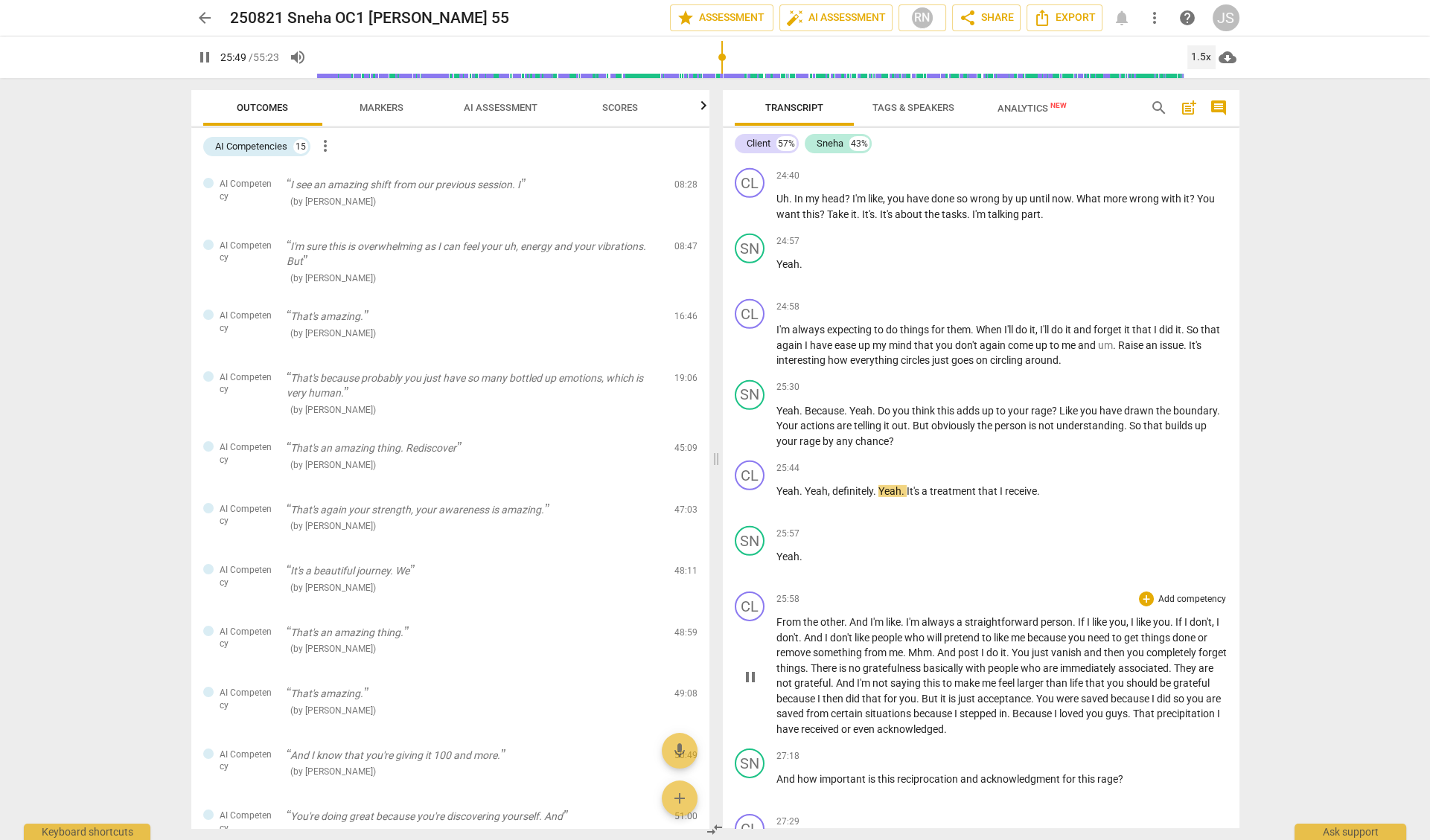
scroll to position [9174, 0]
click at [747, 776] on span "pause" at bounding box center [751, 785] width 18 height 18
click at [747, 776] on span "play_arrow" at bounding box center [751, 785] width 18 height 18
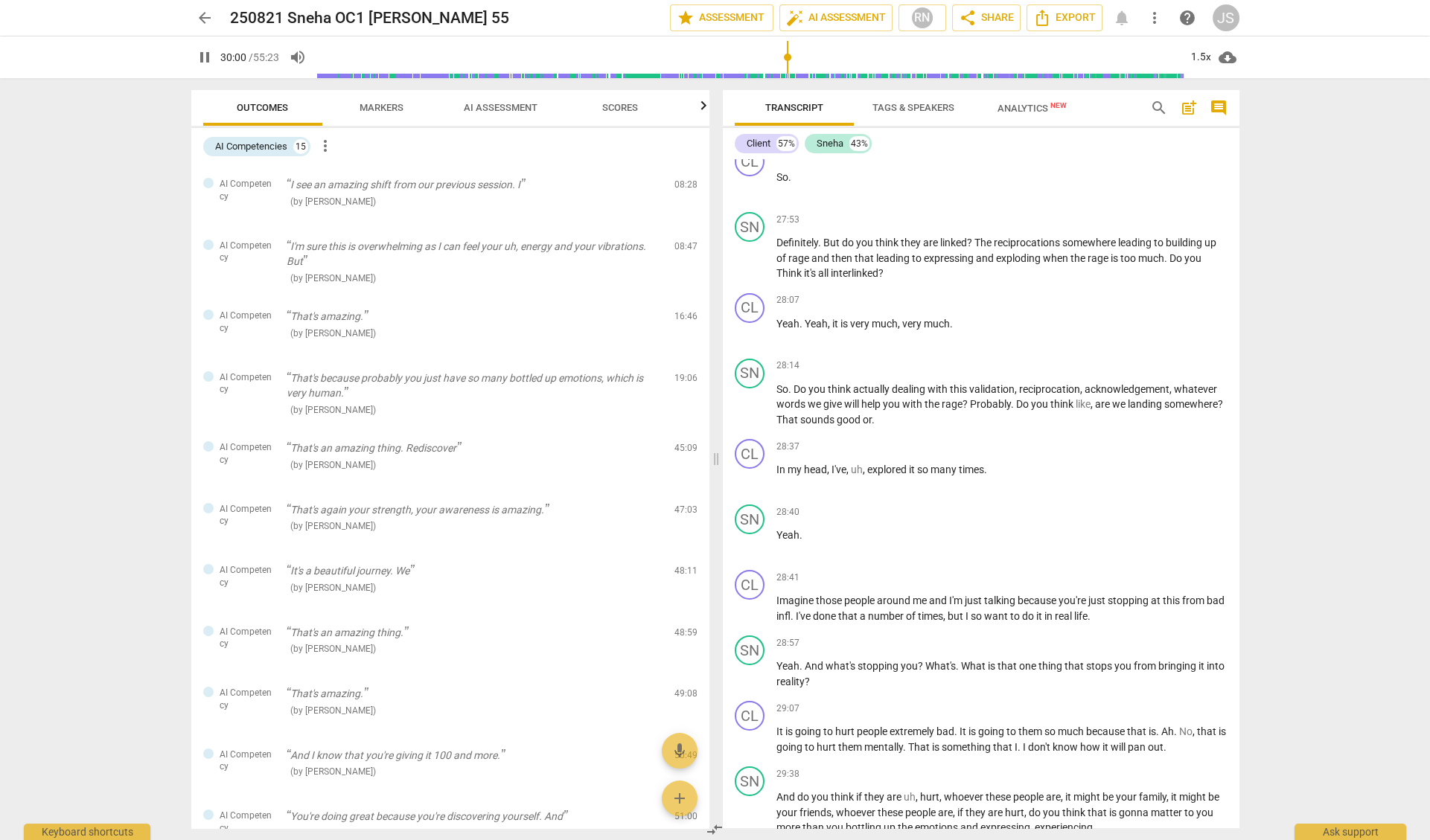
scroll to position [10796, 0]
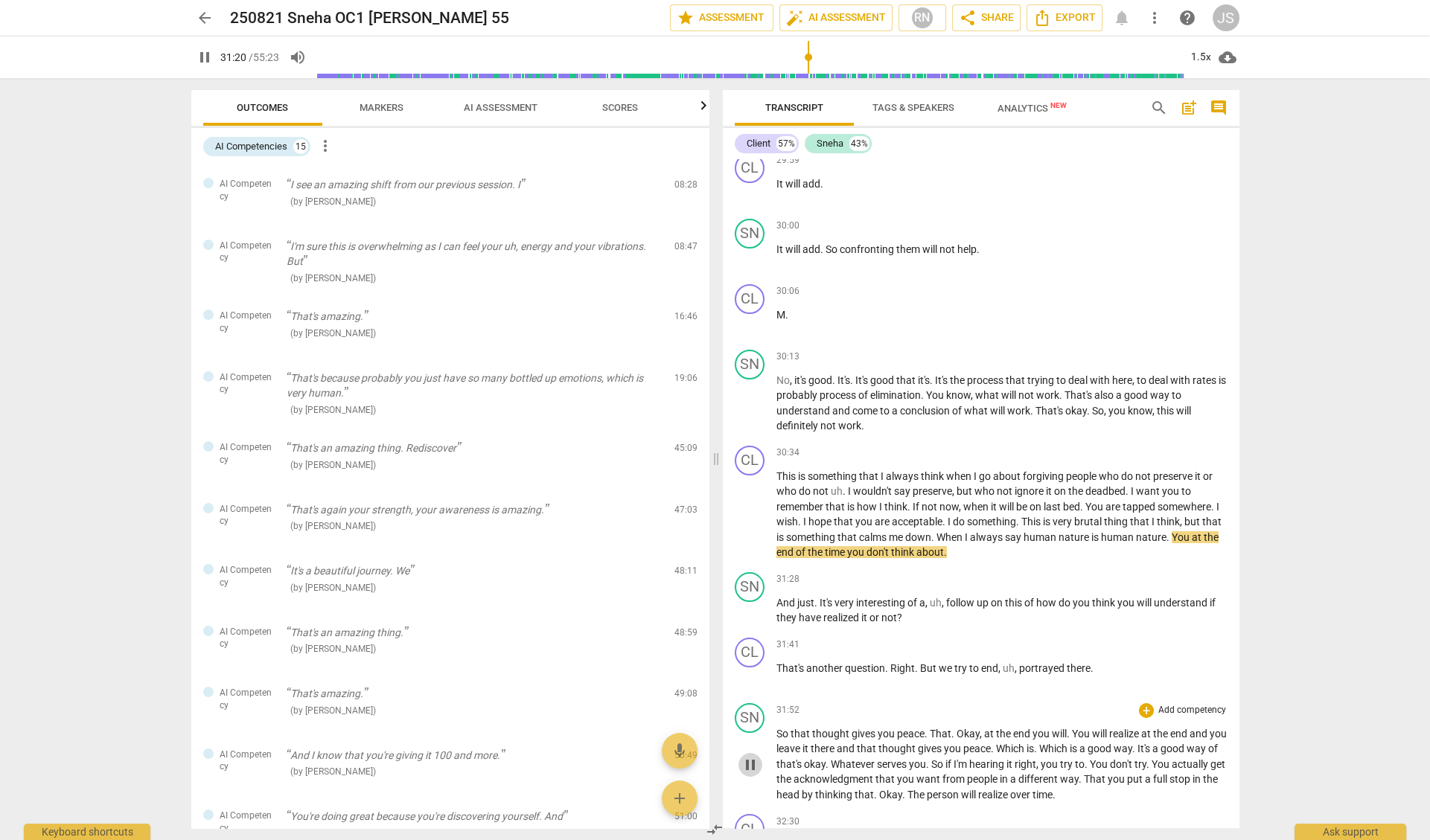
click at [749, 756] on span "pause" at bounding box center [751, 765] width 18 height 18
click at [749, 756] on span "play_arrow" at bounding box center [751, 765] width 18 height 18
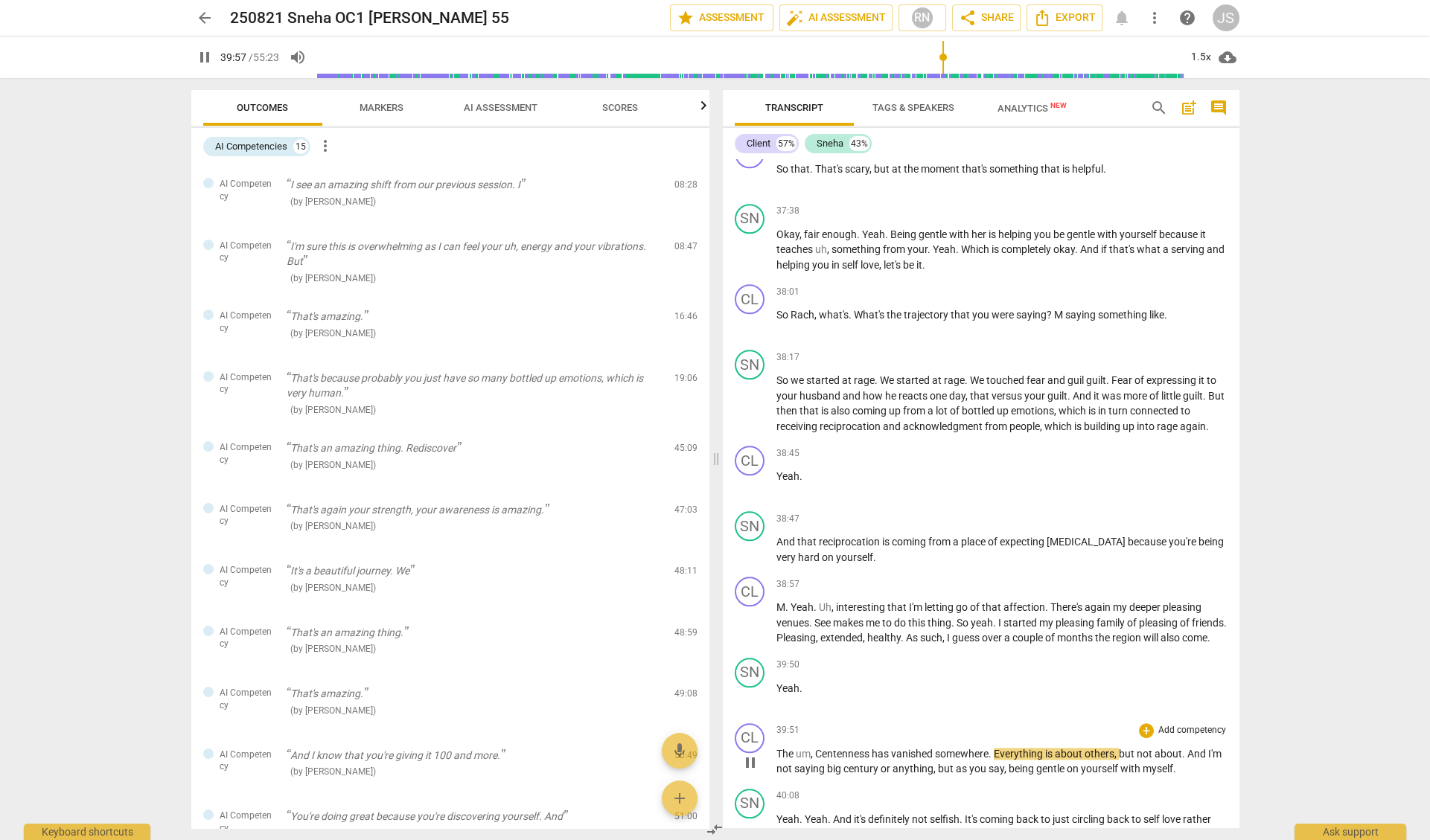
scroll to position [13646, 0]
click at [744, 818] on span "pause" at bounding box center [751, 827] width 18 height 18
click at [744, 818] on span "play_arrow" at bounding box center [751, 827] width 18 height 18
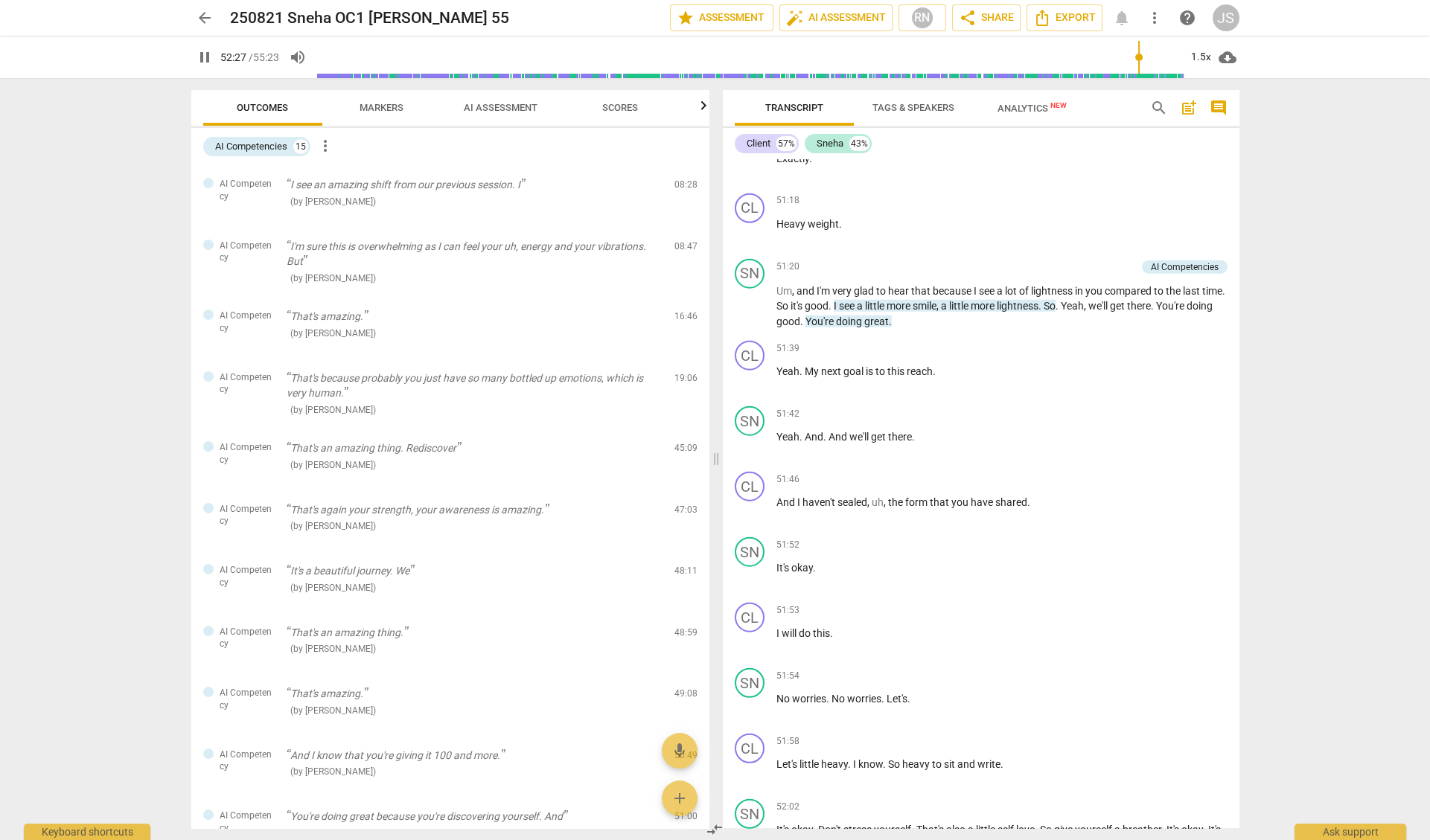
scroll to position [19149, 0]
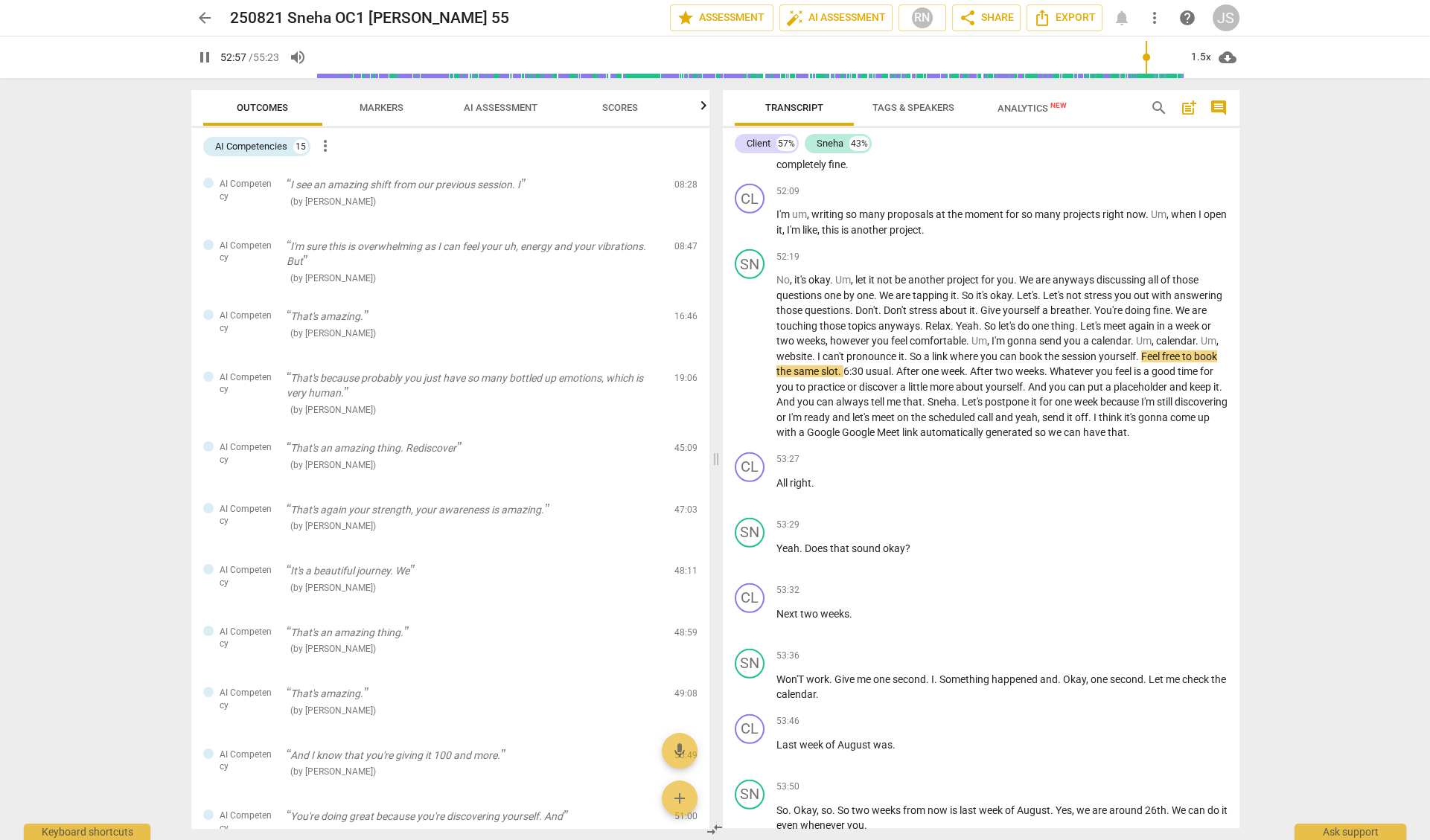
type input "3178"
click at [202, 17] on span "arrow_back" at bounding box center [204, 17] width 18 height 18
